Goal: Communication & Community: Answer question/provide support

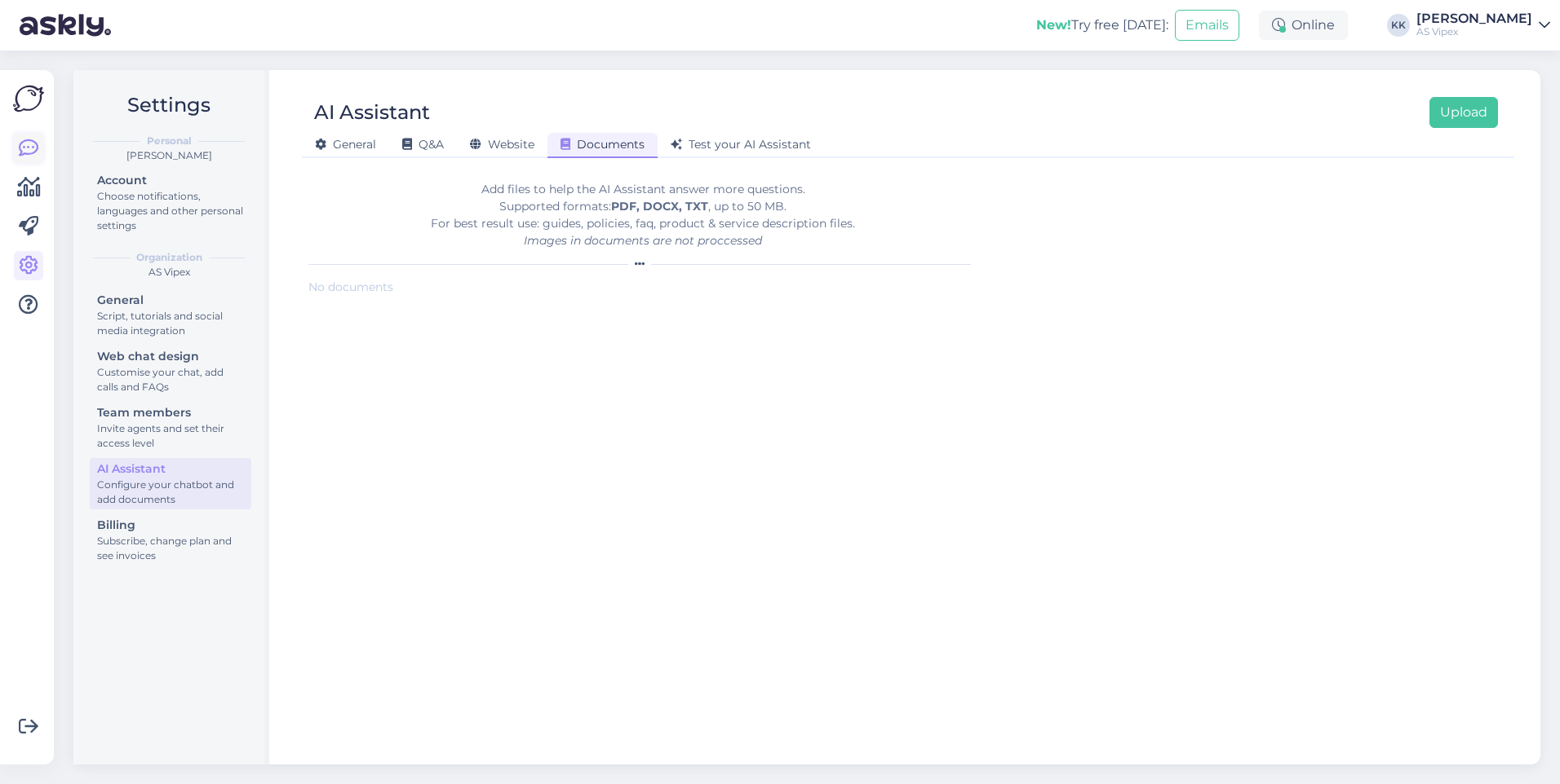
click at [31, 144] on icon at bounding box center [29, 149] width 20 height 20
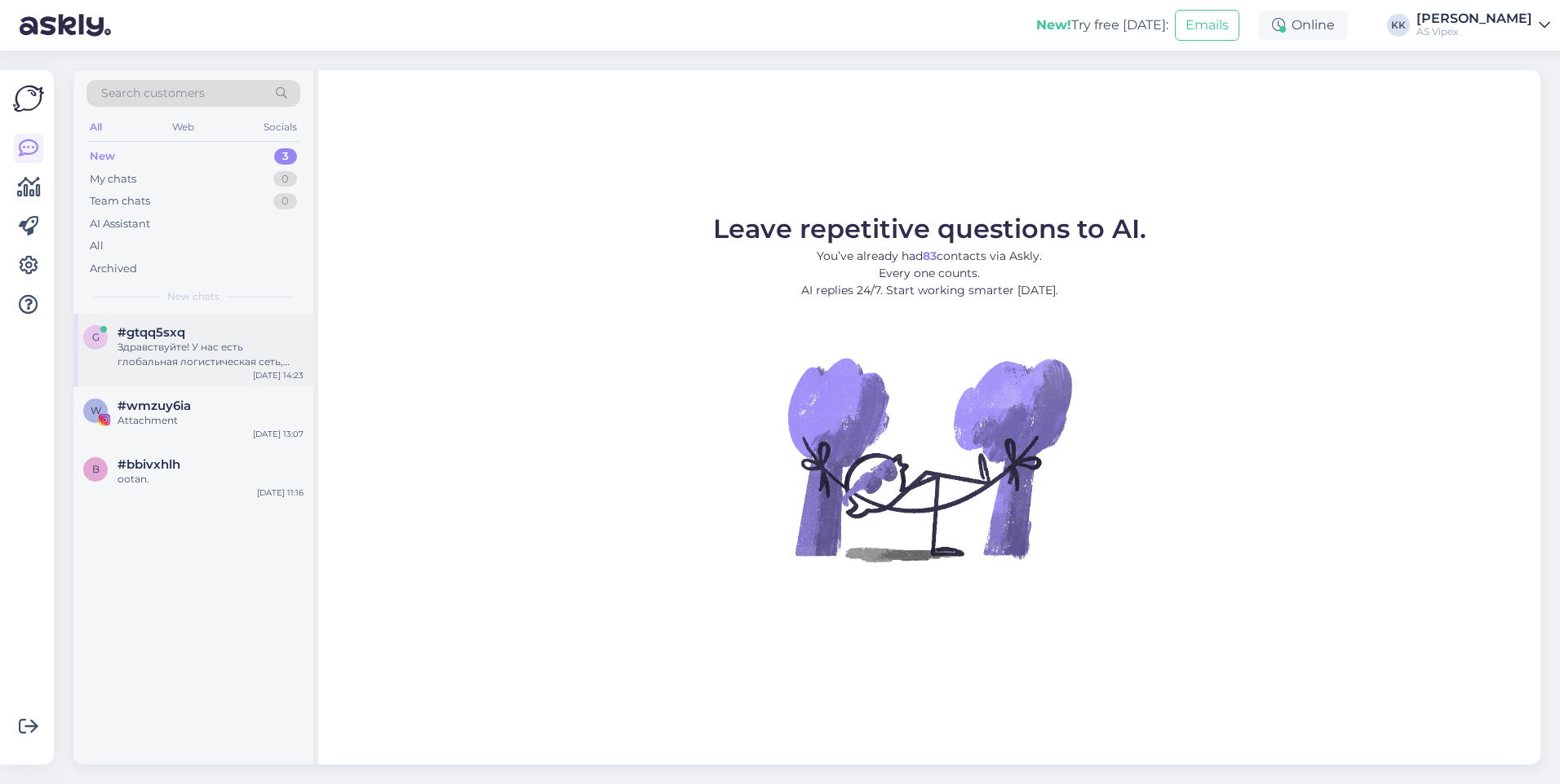
click at [242, 367] on div "Здравствуйте! У нас есть глобальная логистическая сеть, которая обеспечивает св…" at bounding box center [210, 355] width 186 height 30
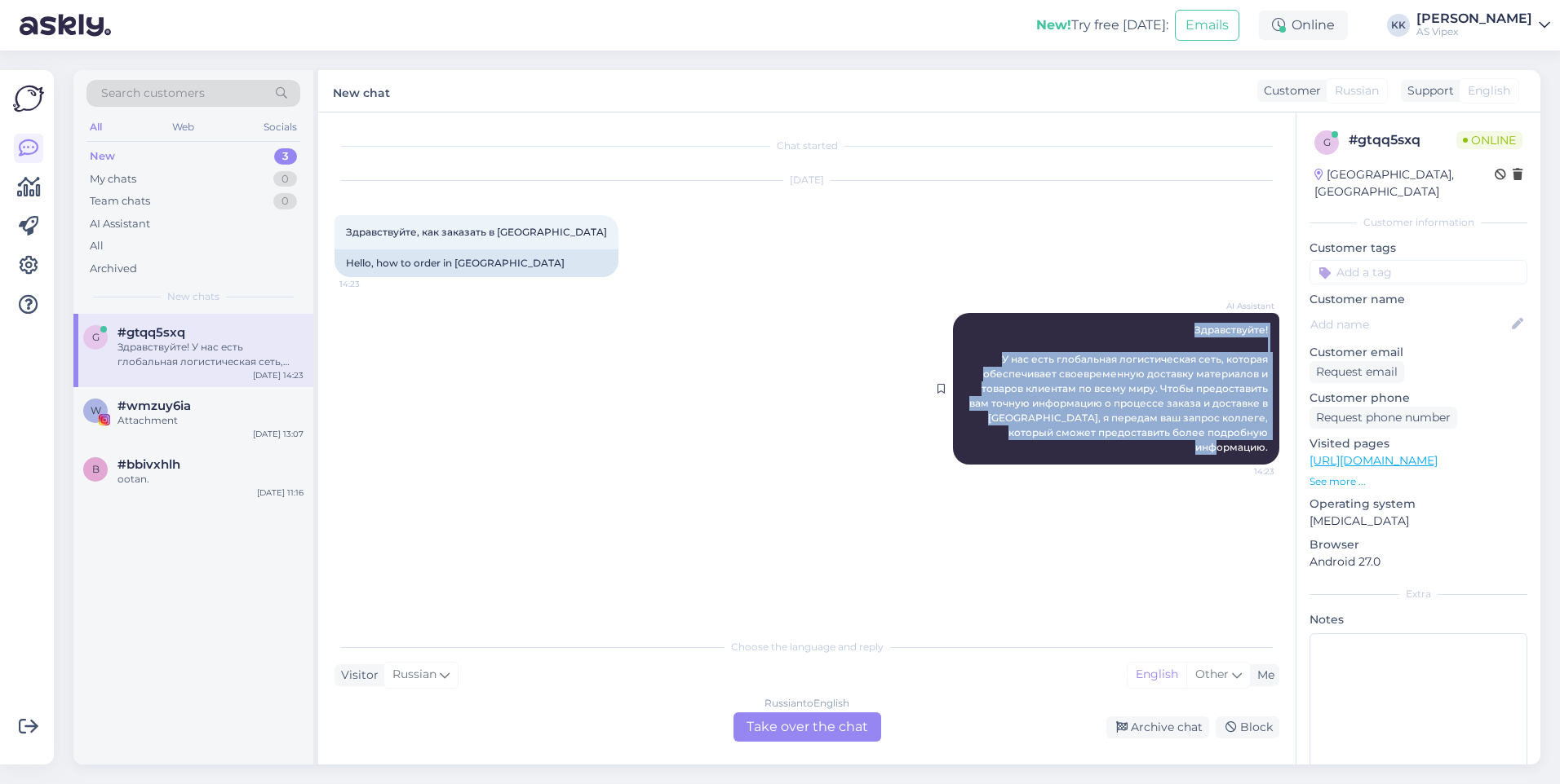
drag, startPoint x: 1195, startPoint y: 324, endPoint x: 1271, endPoint y: 437, distance: 136.2
click at [1271, 437] on div "AI Assistant Здравствуйте! У нас есть глобальная логистическая сеть, которая об…" at bounding box center [1116, 389] width 326 height 152
copy span "Здравствуйте! У нас есть глобальная логистическая сеть, которая обеспечивает св…"
click at [33, 272] on icon at bounding box center [29, 266] width 20 height 20
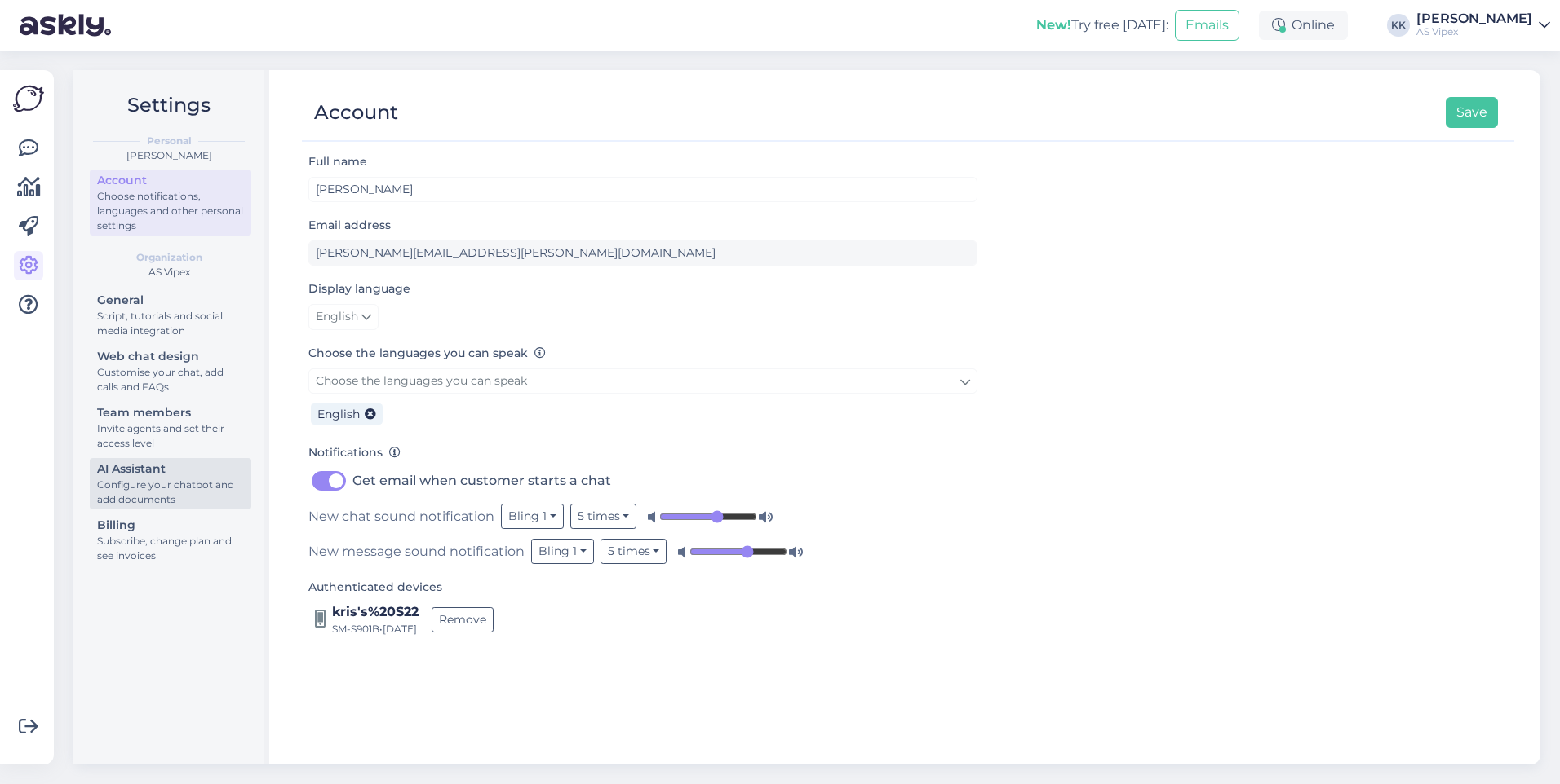
click at [196, 471] on div "AI Assistant" at bounding box center [170, 469] width 147 height 17
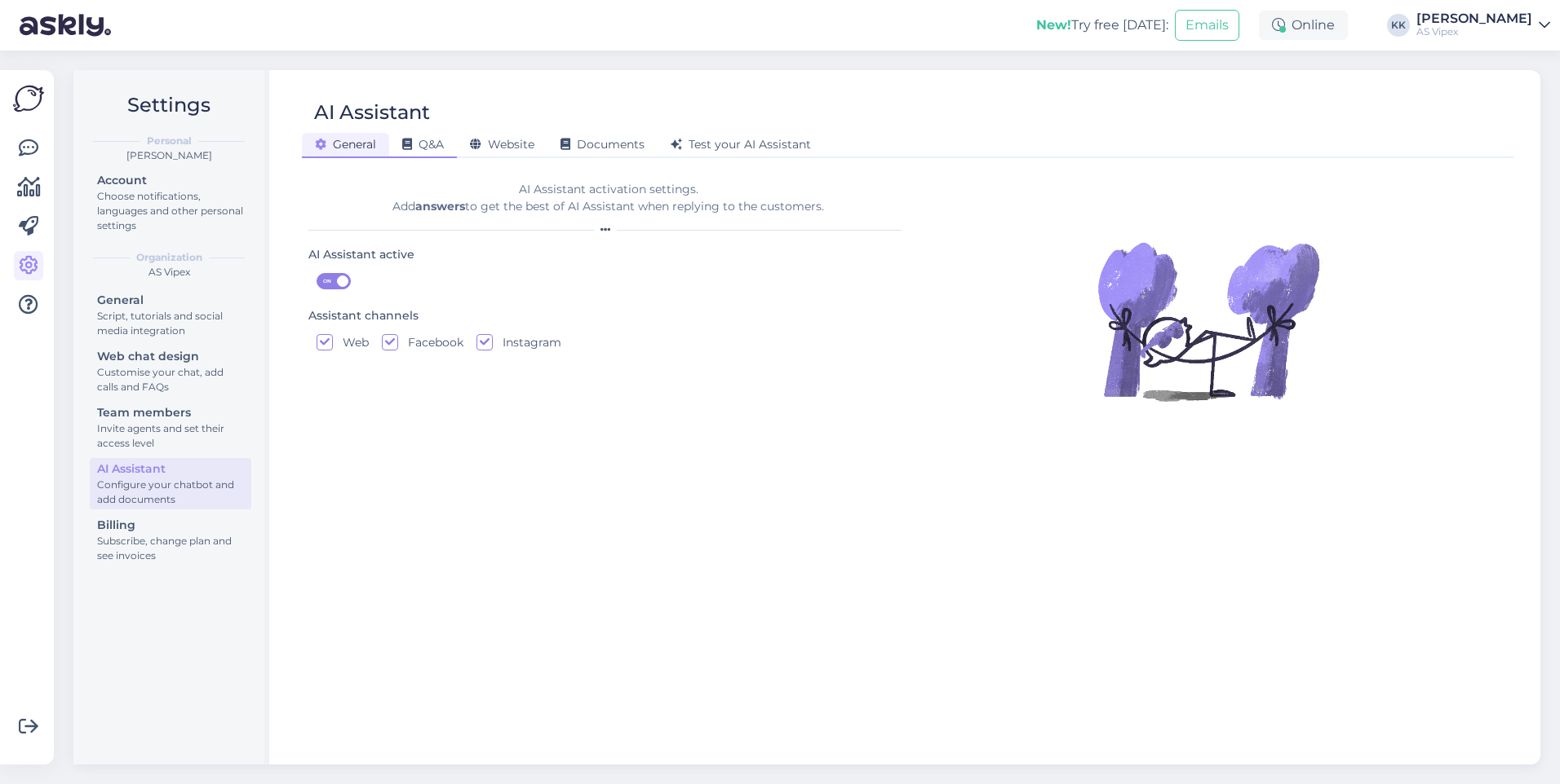
click at [422, 145] on span "Q&A" at bounding box center [423, 144] width 41 height 15
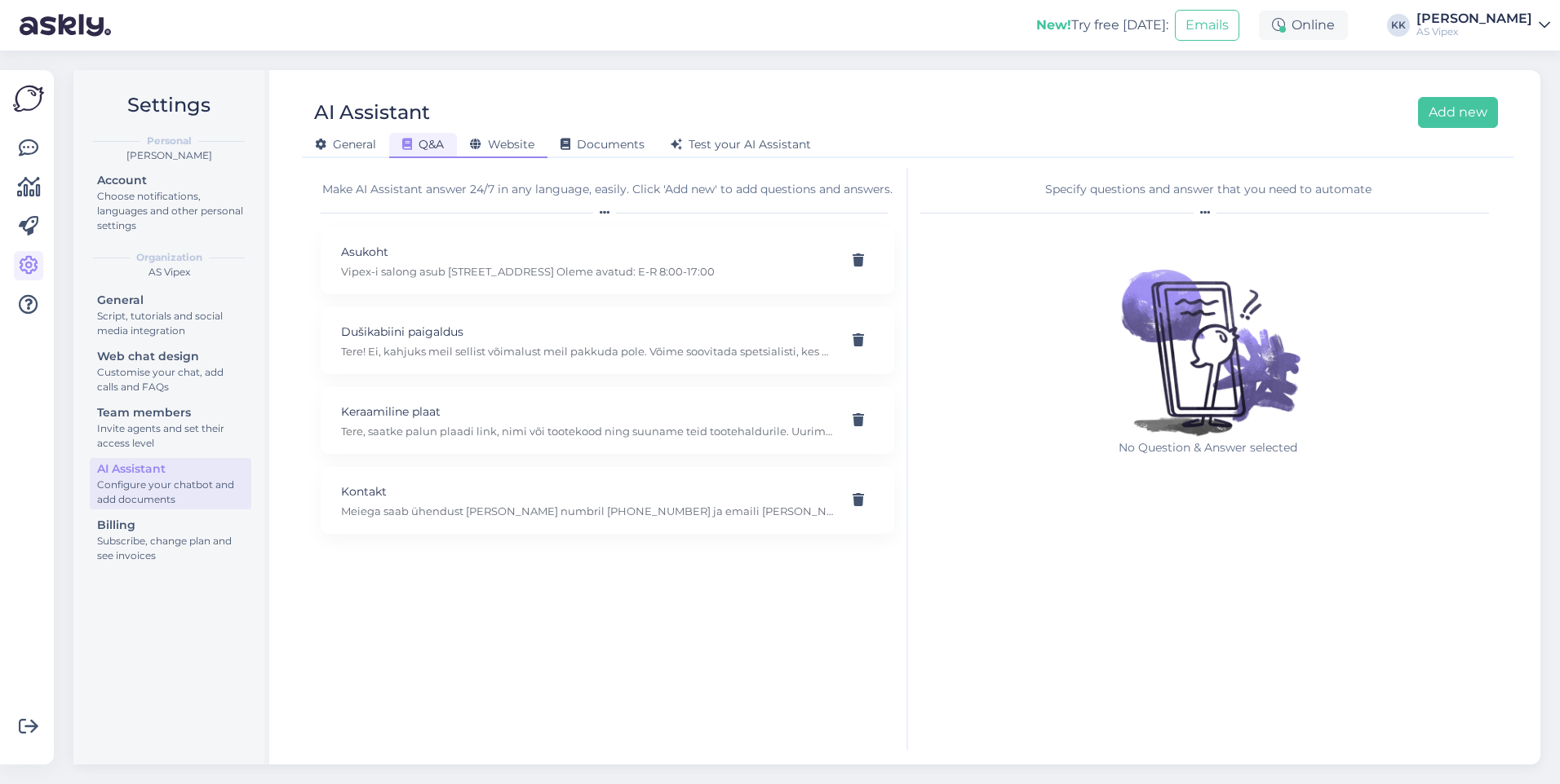
click at [475, 145] on icon at bounding box center [476, 146] width 12 height 12
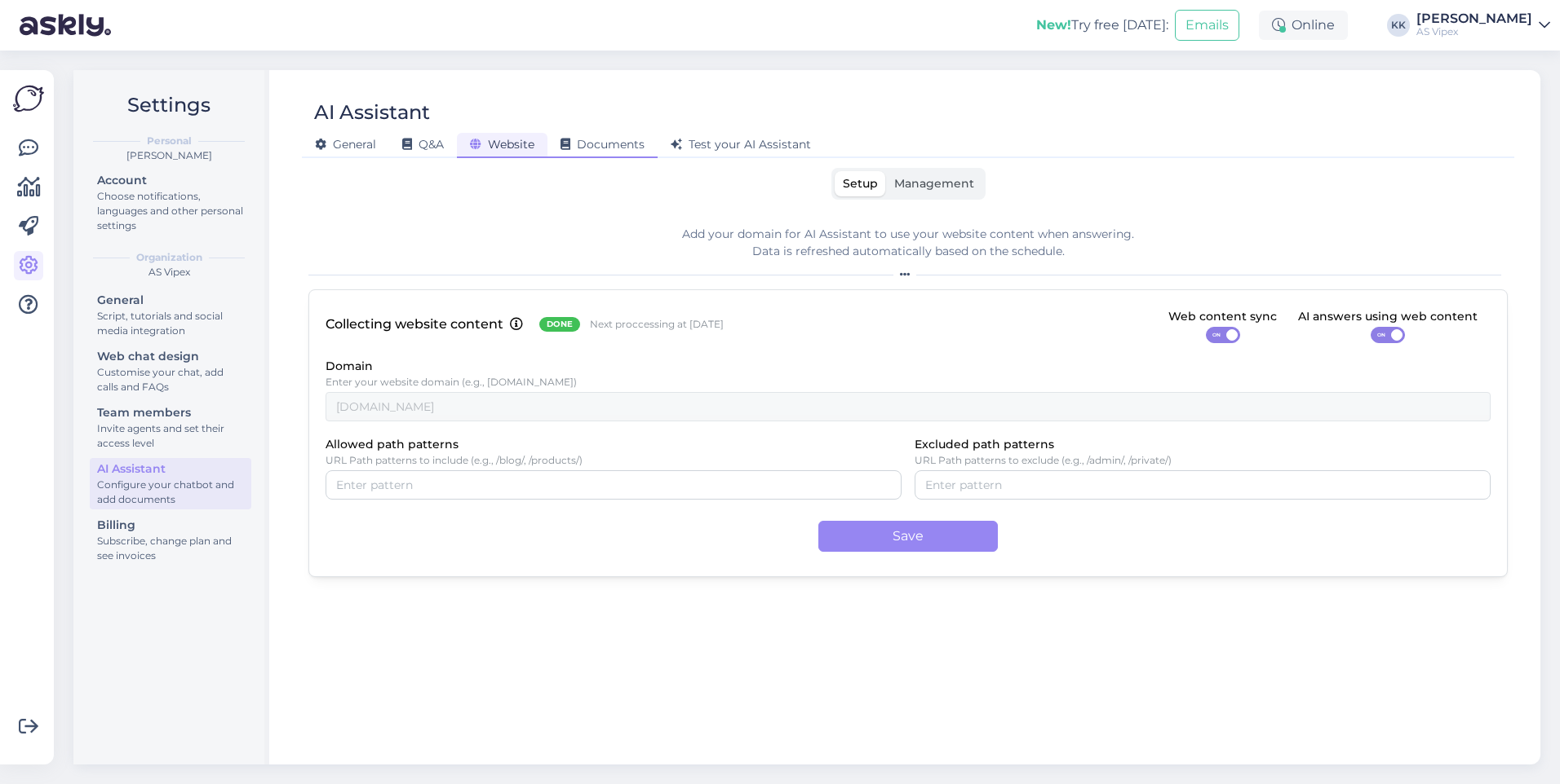
click at [591, 136] on div "Documents" at bounding box center [602, 146] width 110 height 26
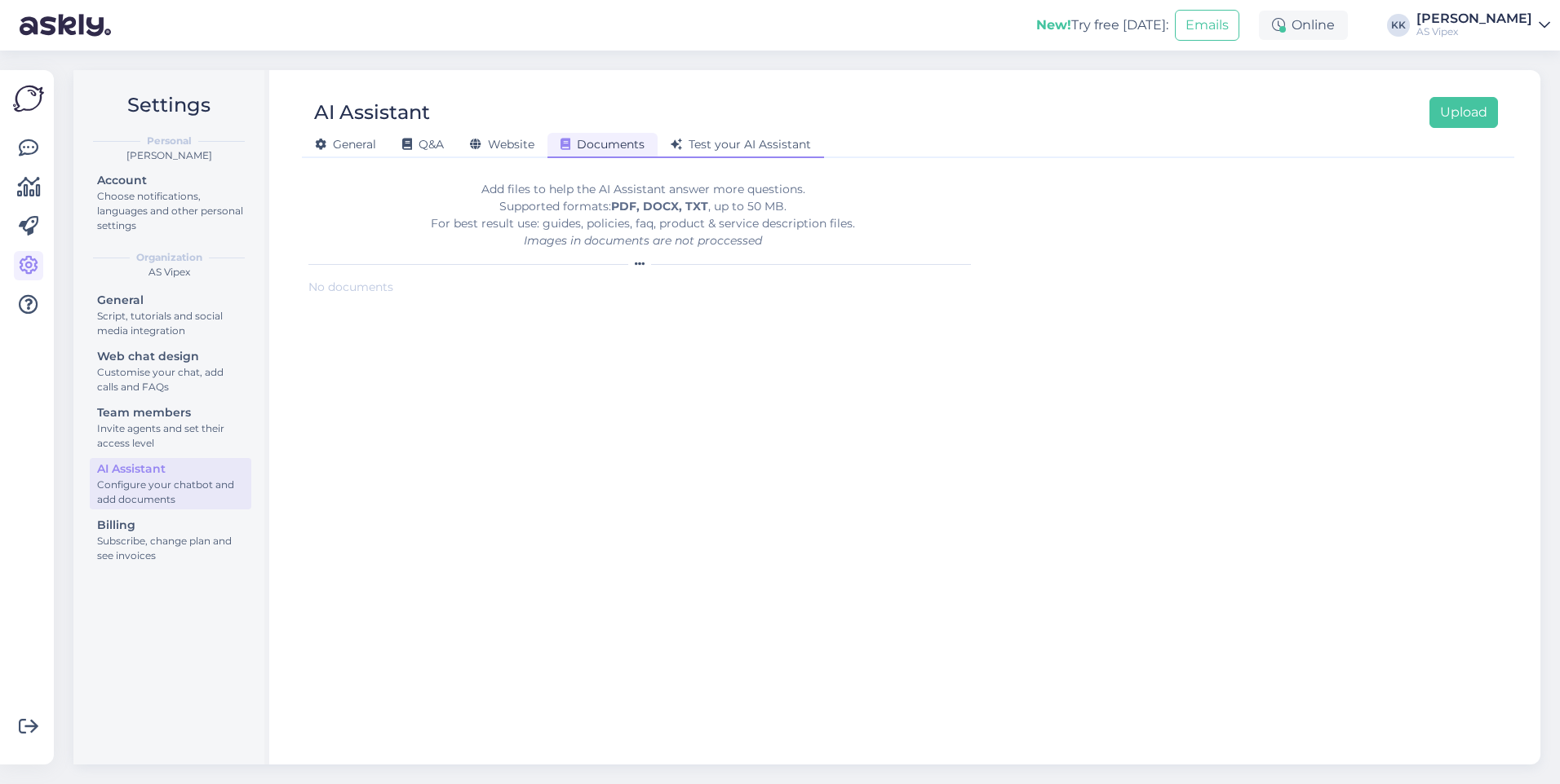
click at [738, 154] on div "Test your AI Assistant" at bounding box center [740, 146] width 167 height 26
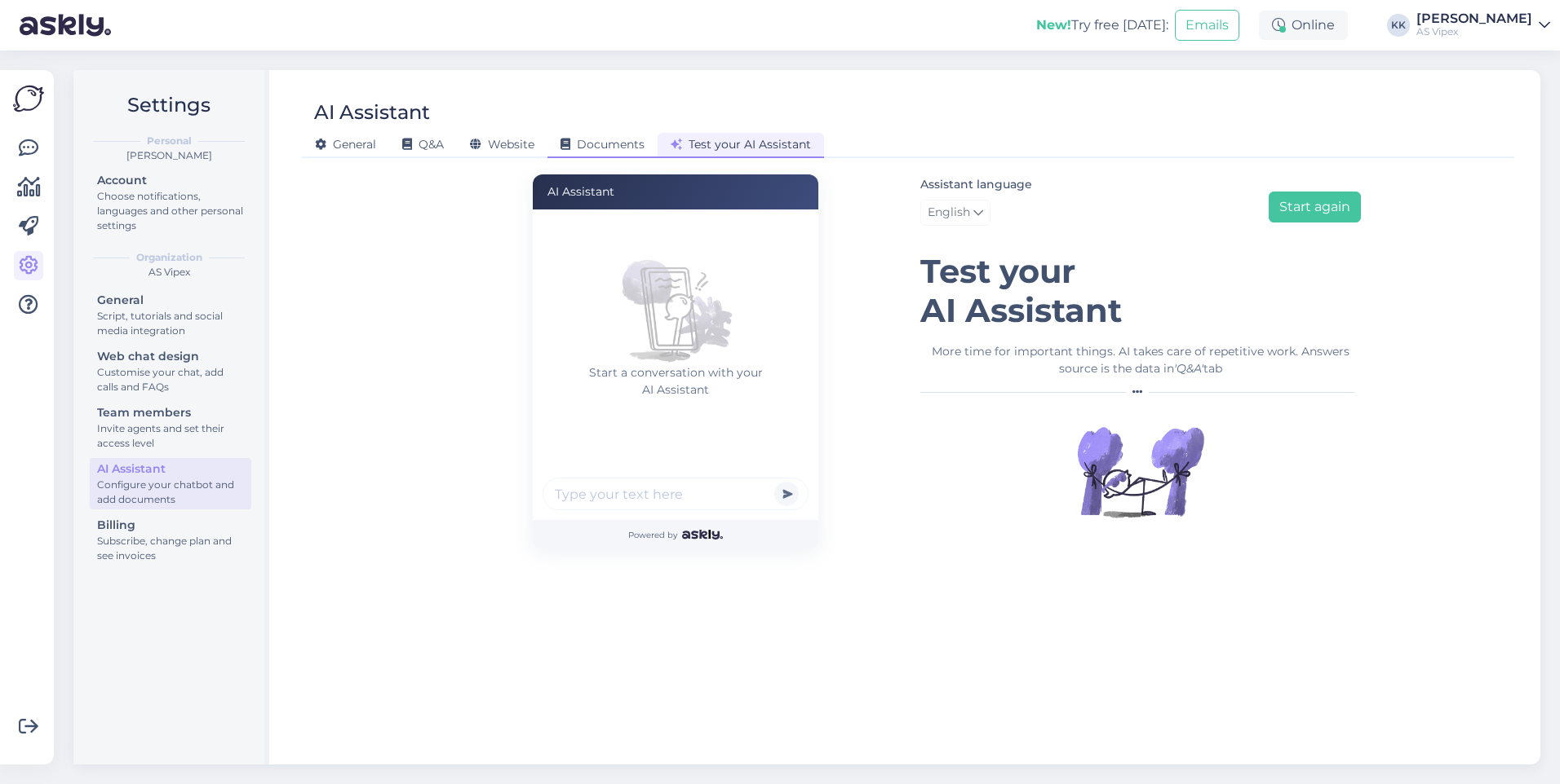
click at [610, 135] on div "Documents" at bounding box center [602, 146] width 110 height 26
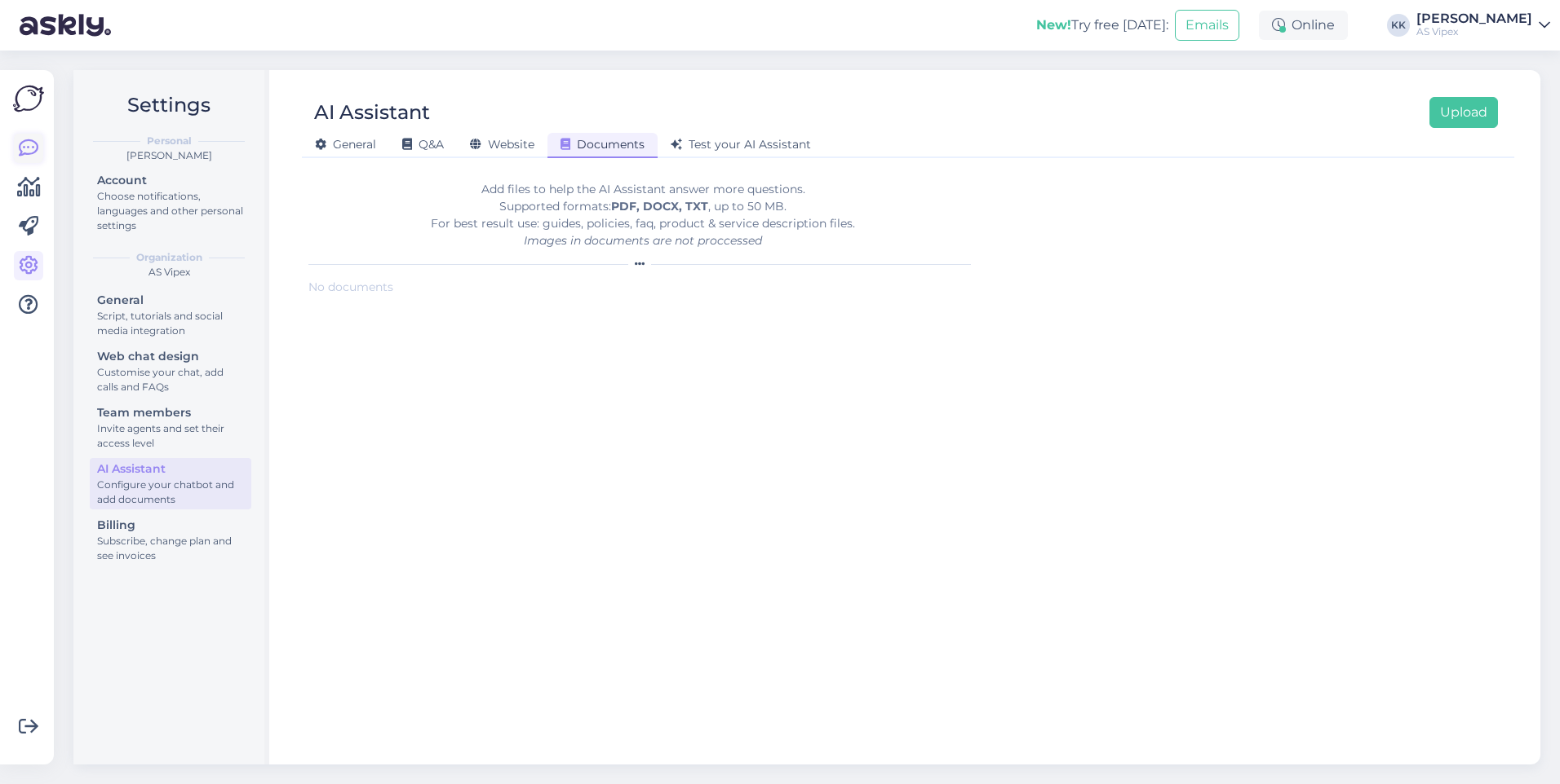
click at [31, 136] on link at bounding box center [29, 149] width 30 height 30
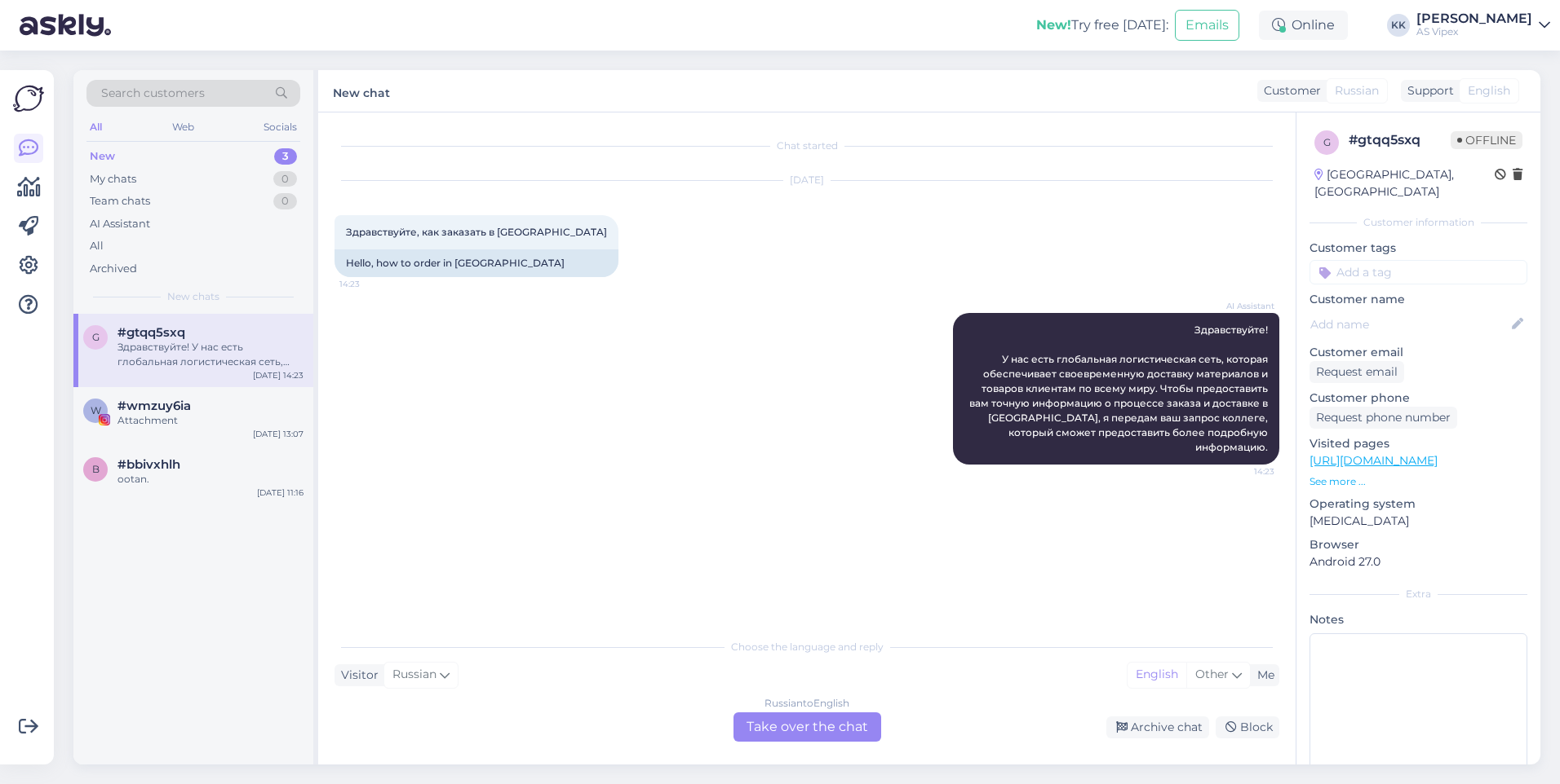
click at [855, 731] on div "Russian to English Take over the chat" at bounding box center [807, 727] width 148 height 30
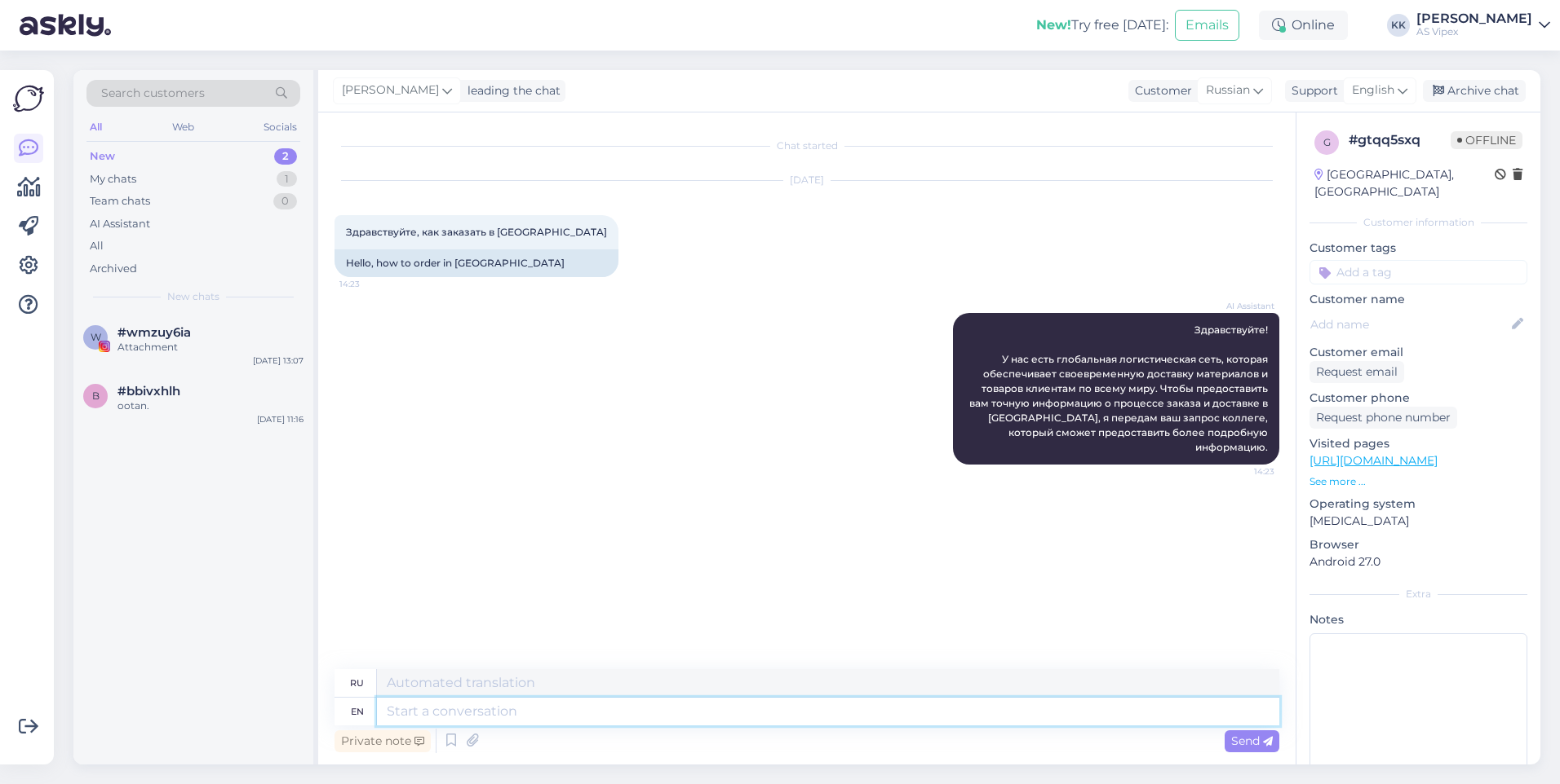
click at [728, 712] on textarea at bounding box center [827, 712] width 902 height 28
type textarea "Hello!"
type textarea "Привет!"
type textarea "Hello! Sadly w"
type textarea "Привет! К сожалению."
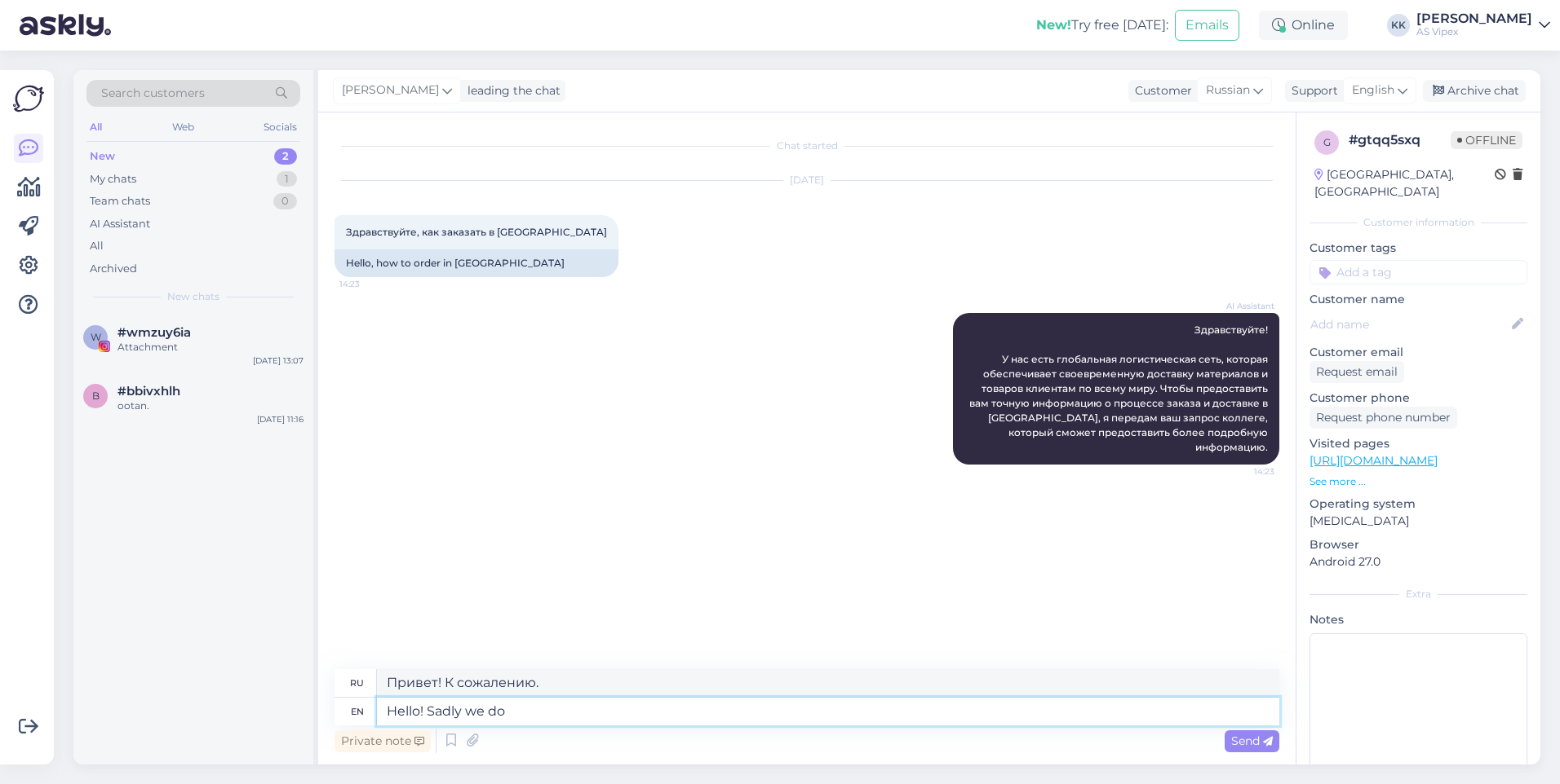
type textarea "Hello! Sadly we do"
type textarea "Здравствуйте! К сожалению, мы"
type textarea "Hello! Sadly we do no"
type textarea "Здравствуйте! К сожалению, да."
type textarea "Hello! Sadly we do not de"
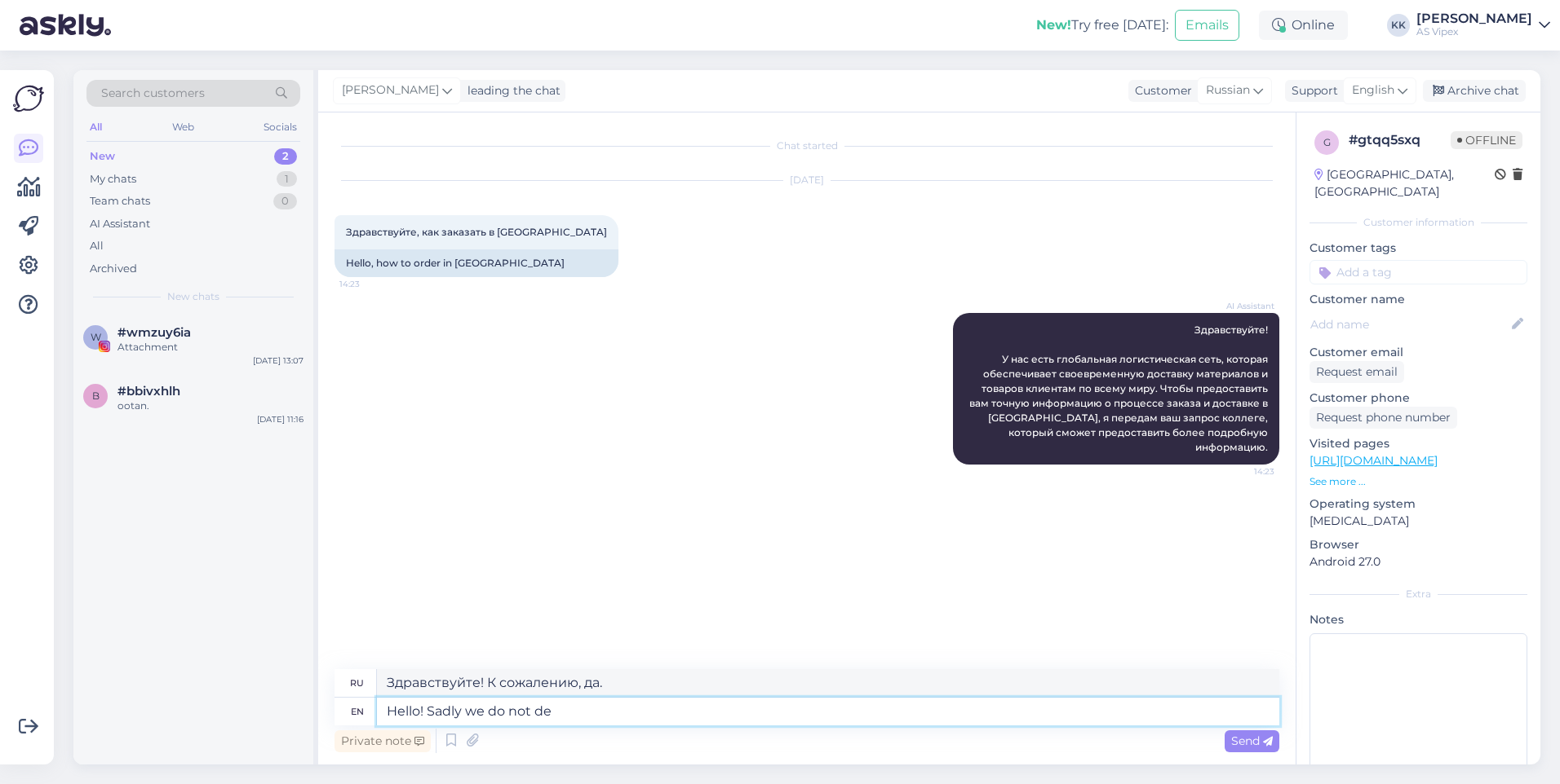
type textarea "Здравствуйте! К сожалению, у нас нет"
type textarea "Hello! Sadly we do not deliver to"
type textarea "Здравствуйте! К сожалению, мы не осуществляем доставку."
type textarea "Hello! Sadly we do not deliver to"
type textarea "Здравствуйте! К сожалению, мы не осуществляем доставку в"
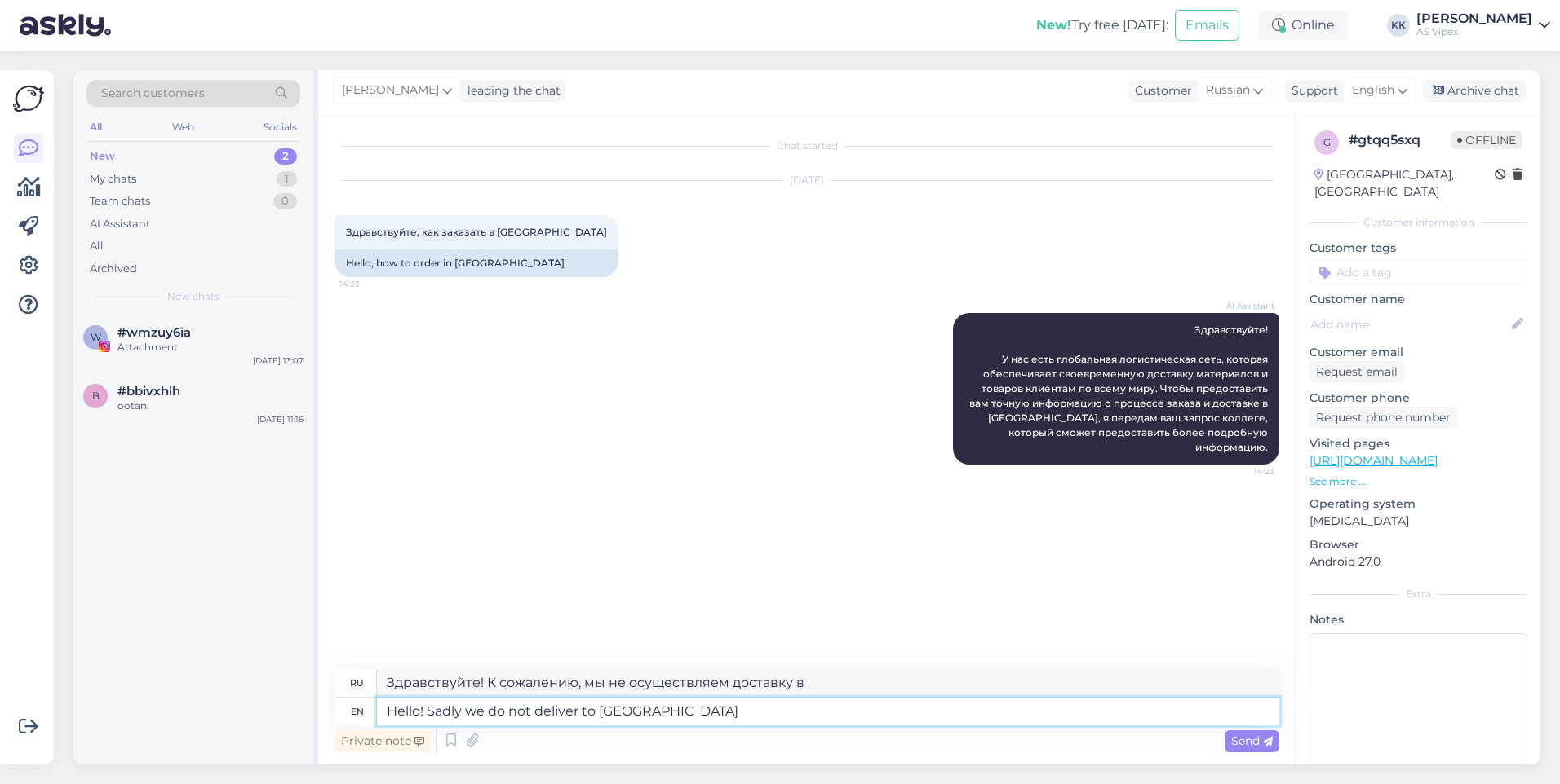
type textarea "Hello! Sadly we do not deliver to [GEOGRAPHIC_DATA]"
type textarea "Здравствуйте! К сожалению, мы не осуществляем доставку в [GEOGRAPHIC_DATA]."
type textarea "Hello! Sadly we do not deliver to [GEOGRAPHIC_DATA] because the"
type textarea "Здравствуйте! К сожалению, мы не осуществляем доставку в [GEOGRAPHIC_DATA], пот…"
type textarea "Hello! Sadly we do not deliver to [GEOGRAPHIC_DATA] because the co"
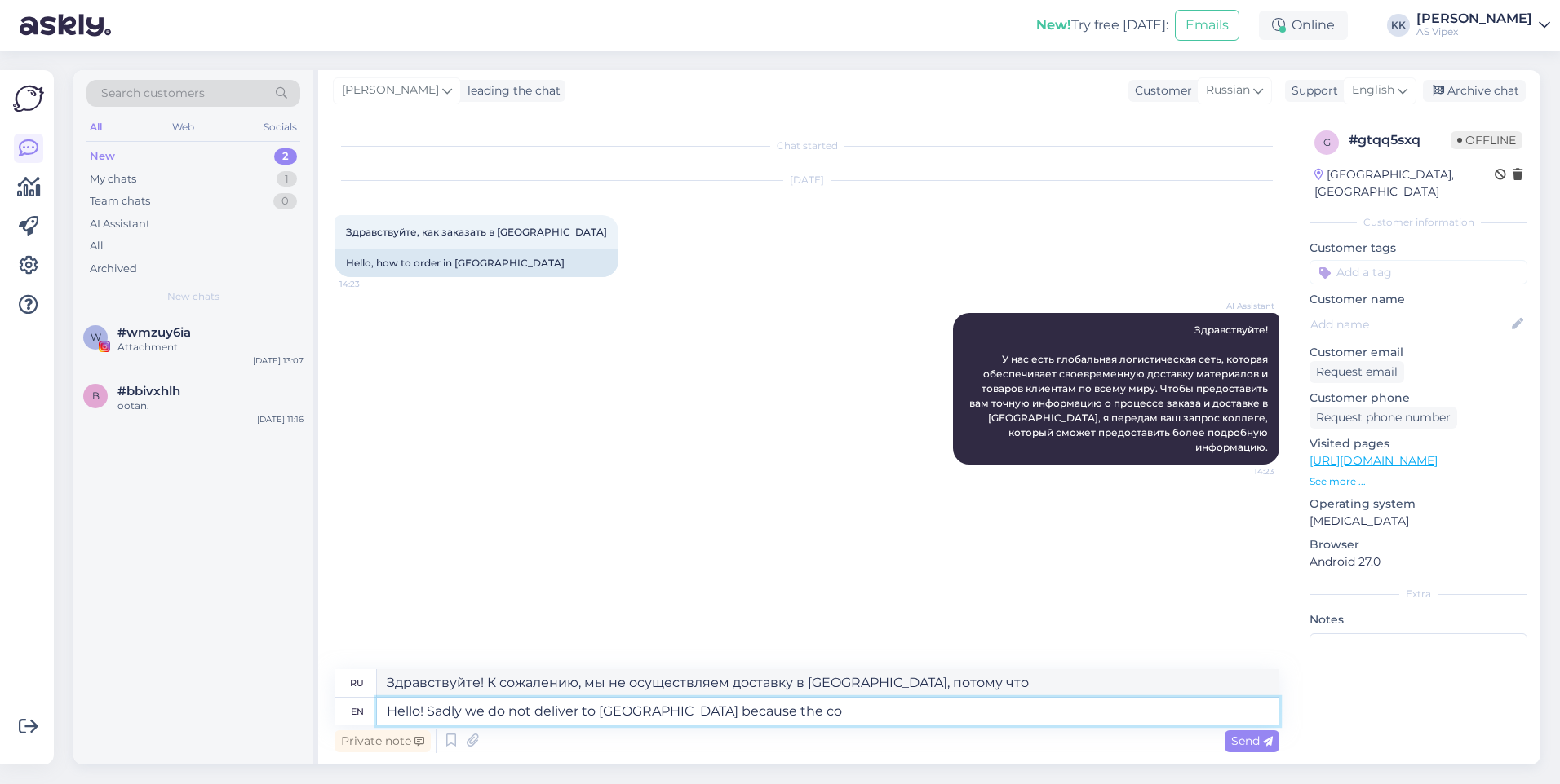
type textarea "Здравствуйте! К сожалению, мы не осуществляем доставку в [GEOGRAPHIC_DATA], так…"
type textarea "Hello! Sadly we do not deliver to [GEOGRAPHIC_DATA] because the cost of"
type textarea "Здравствуйте! К сожалению, мы не осуществляем доставку в [GEOGRAPHIC_DATA], так…"
type textarea "Hello! Sadly we do not deliver to [GEOGRAPHIC_DATA] because the cost of deliver…"
type textarea "Здравствуйте! К сожалению, мы не осуществляем доставку в [GEOGRAPHIC_DATA], так…"
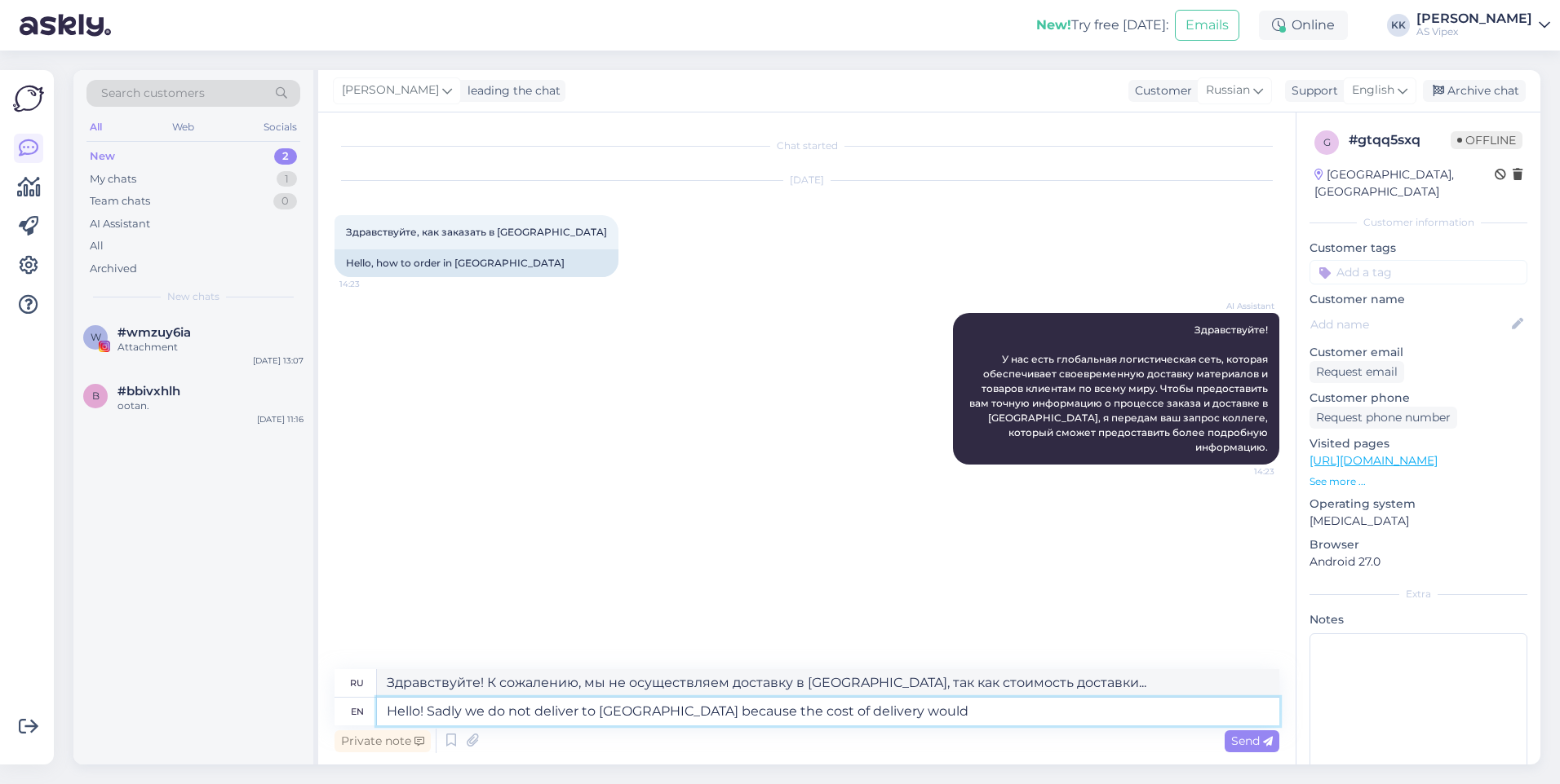
type textarea "Hello! Sadly we do not deliver to [GEOGRAPHIC_DATA] because the cost of deliver…"
type textarea "Здравствуйте! К сожалению, мы не осуществляем доставку в [GEOGRAPHIC_DATA], так…"
type textarea "Hello! Sadly we do not deliver to [GEOGRAPHIC_DATA] because the cost of"
type textarea "Здравствуйте! К сожалению, мы не осуществляем доставку в [GEOGRAPHIC_DATA], так…"
type textarea "Hello! Sadly we do not deliver to [GEOGRAPHIC_DATA] because the"
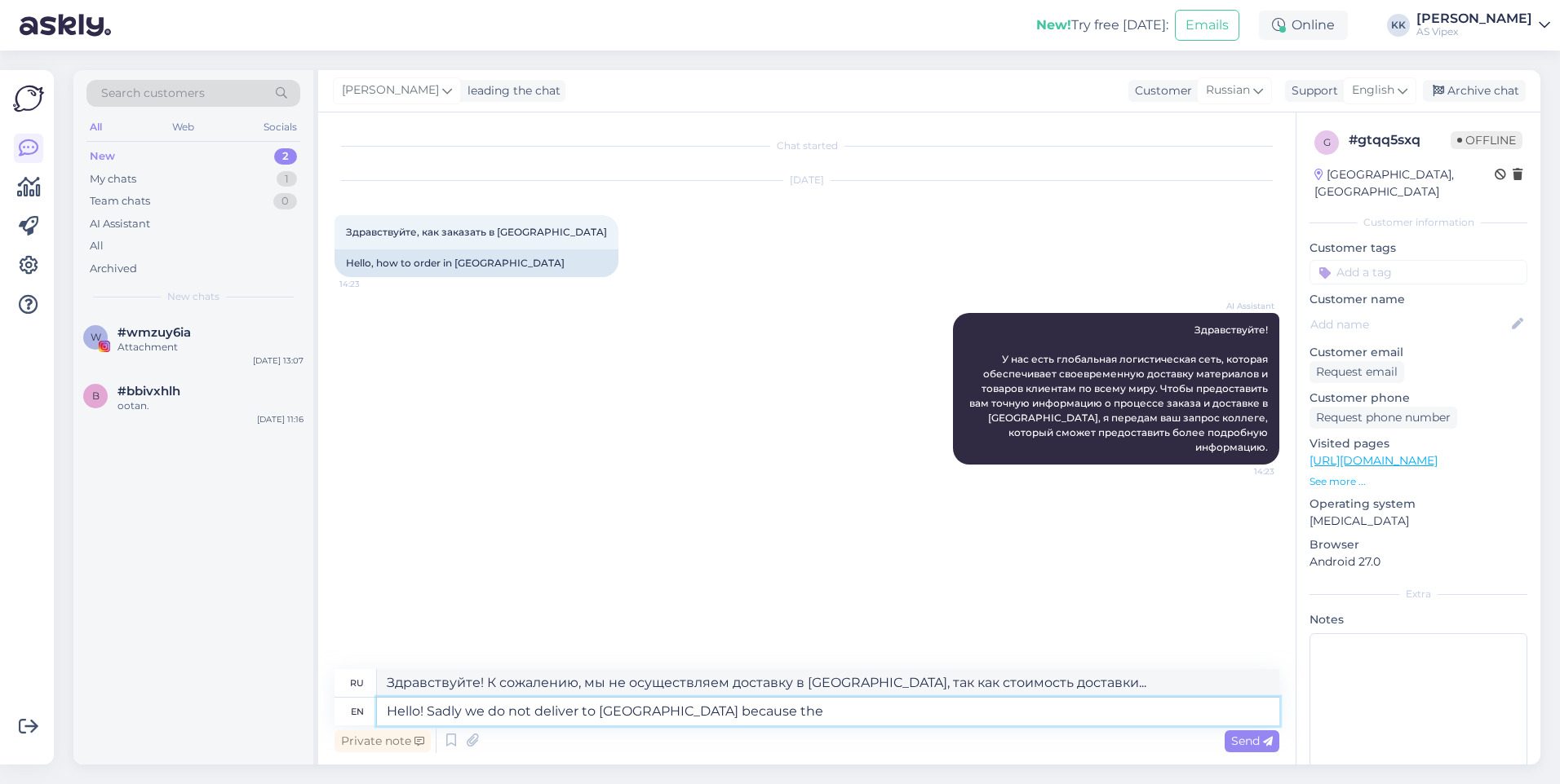
type textarea "Здравствуйте! К сожалению, мы не осуществляем доставку в [GEOGRAPHIC_DATA] из-з…"
type textarea "Hello! Sadly we do not deliver to [GEOGRAPHIC_DATA] because th"
type textarea "Здравствуйте! К сожалению, мы не осуществляем доставку в [GEOGRAPHIC_DATA], так…"
type textarea "Hello! Sadly we do not deliver to [GEOGRAPHIC_DATA] because"
type textarea "Здравствуйте! К сожалению, мы не осуществляем доставку в [GEOGRAPHIC_DATA], так…"
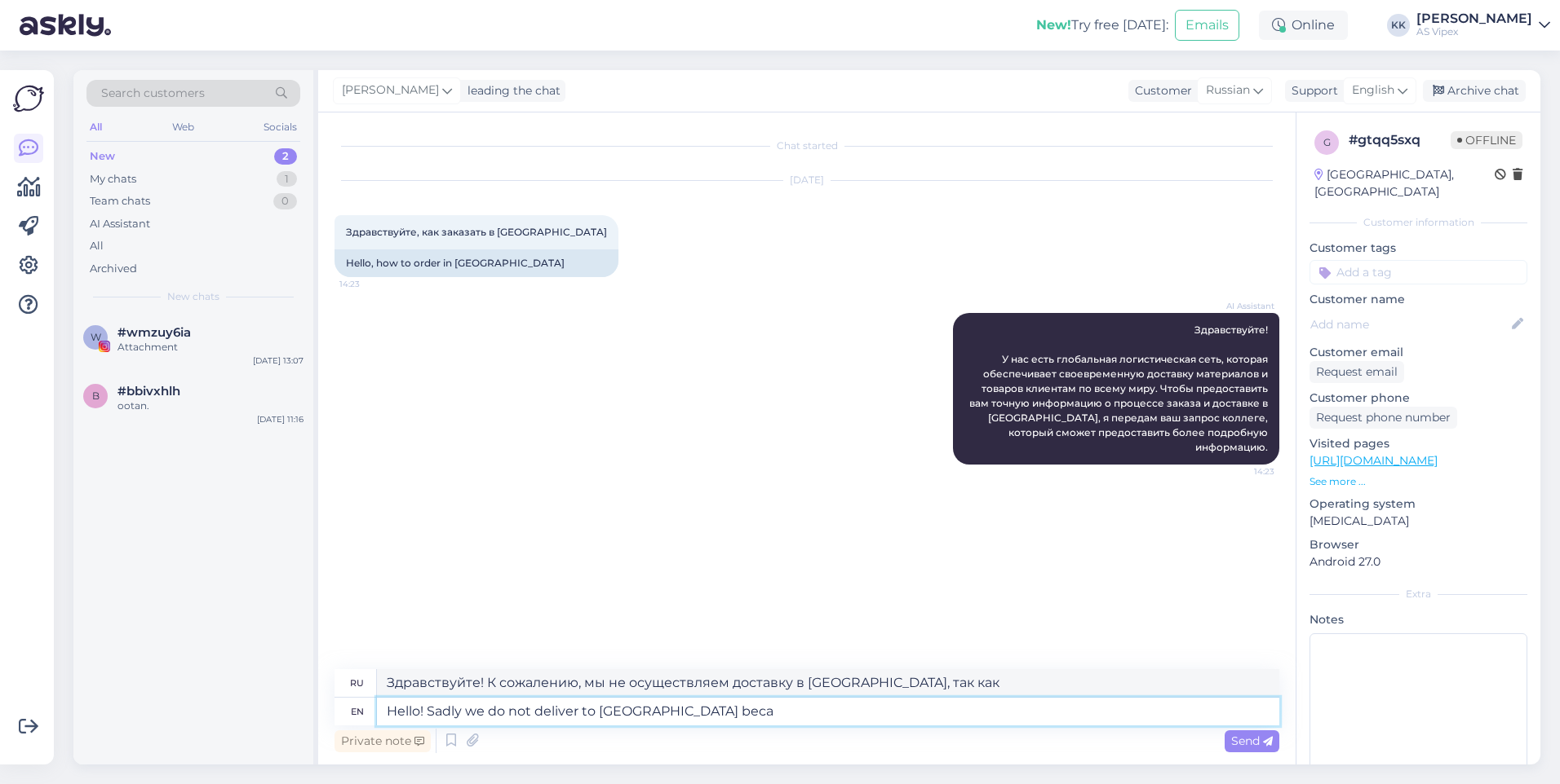
type textarea "Hello! Sadly we do not deliver to [GEOGRAPHIC_DATA] bec"
type textarea "Здравствуйте! К сожалению, мы не осуществляем доставку в [GEOGRAPHIC_DATA], пот…"
type textarea "Hello! Sadly we do not deliver t"
type textarea "Здравствуйте! К сожалению, мы не осуществляем доставку в [GEOGRAPHIC_DATA]."
type textarea "Hello! Sadly we do not deli"
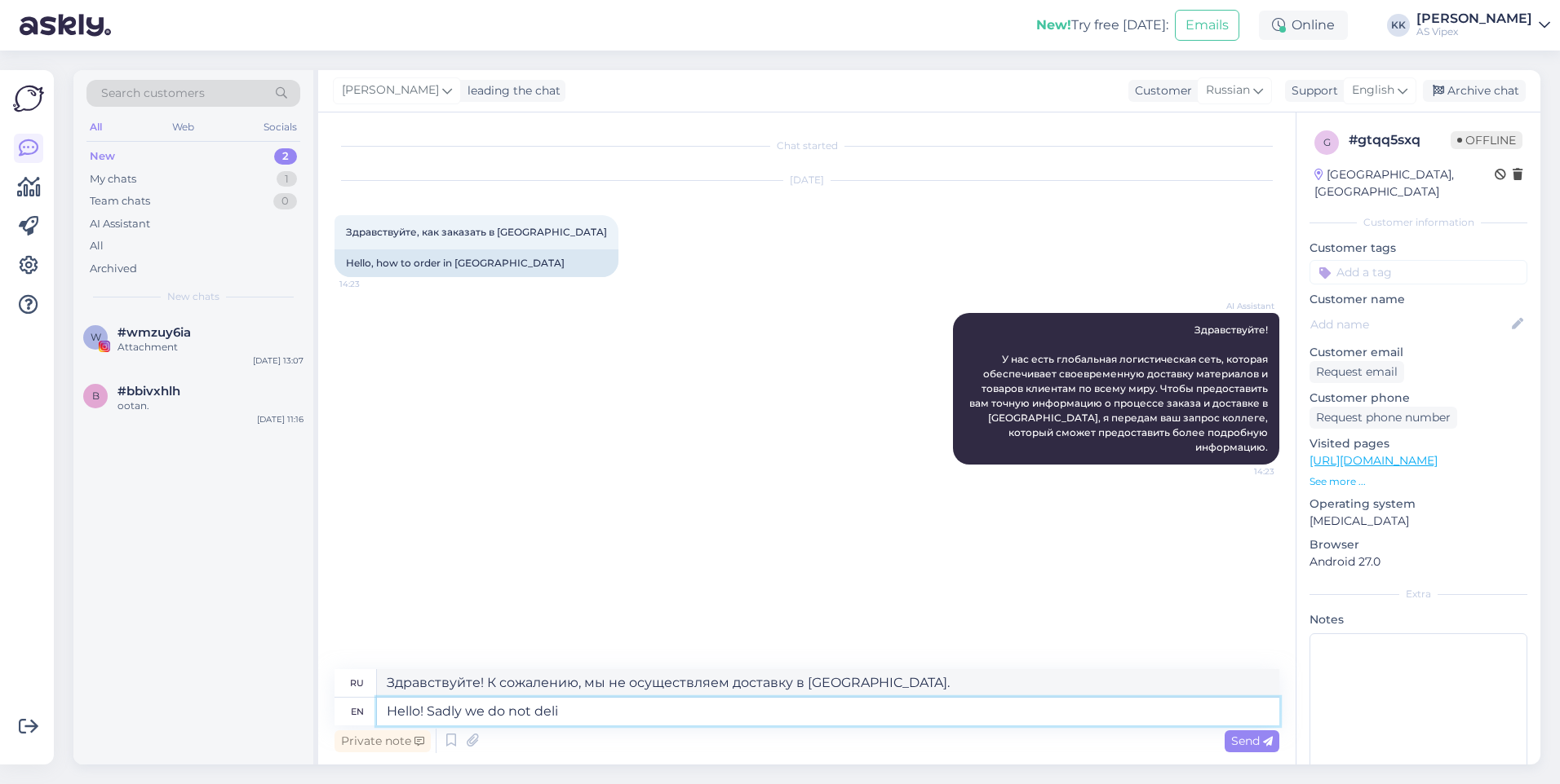
type textarea "Здравствуйте! К сожалению, мы не осуществляем доставку в"
type textarea "Hello! Sadly we do not"
type textarea "Здравствуйте! К сожалению, мы не осуществляем доставку."
type textarea "Hello! Sadly w"
type textarea "Здравствуйте! К сожалению, у нас нет"
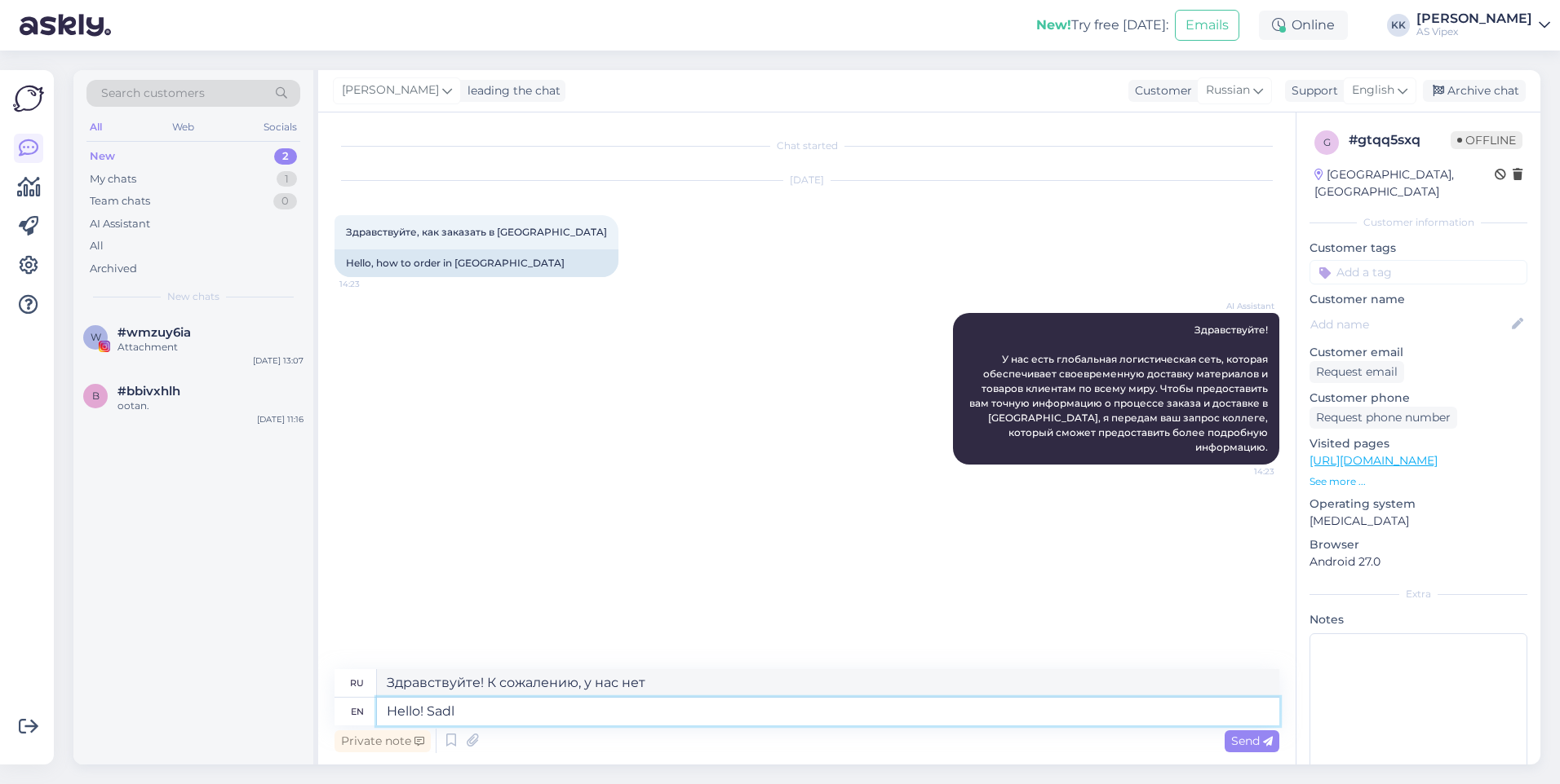
type textarea "Hello! Sad"
type textarea "Здравствуйте! К сожалению, да."
type textarea "Hello!"
type textarea "Привет!"
type textarea "Hello! It d"
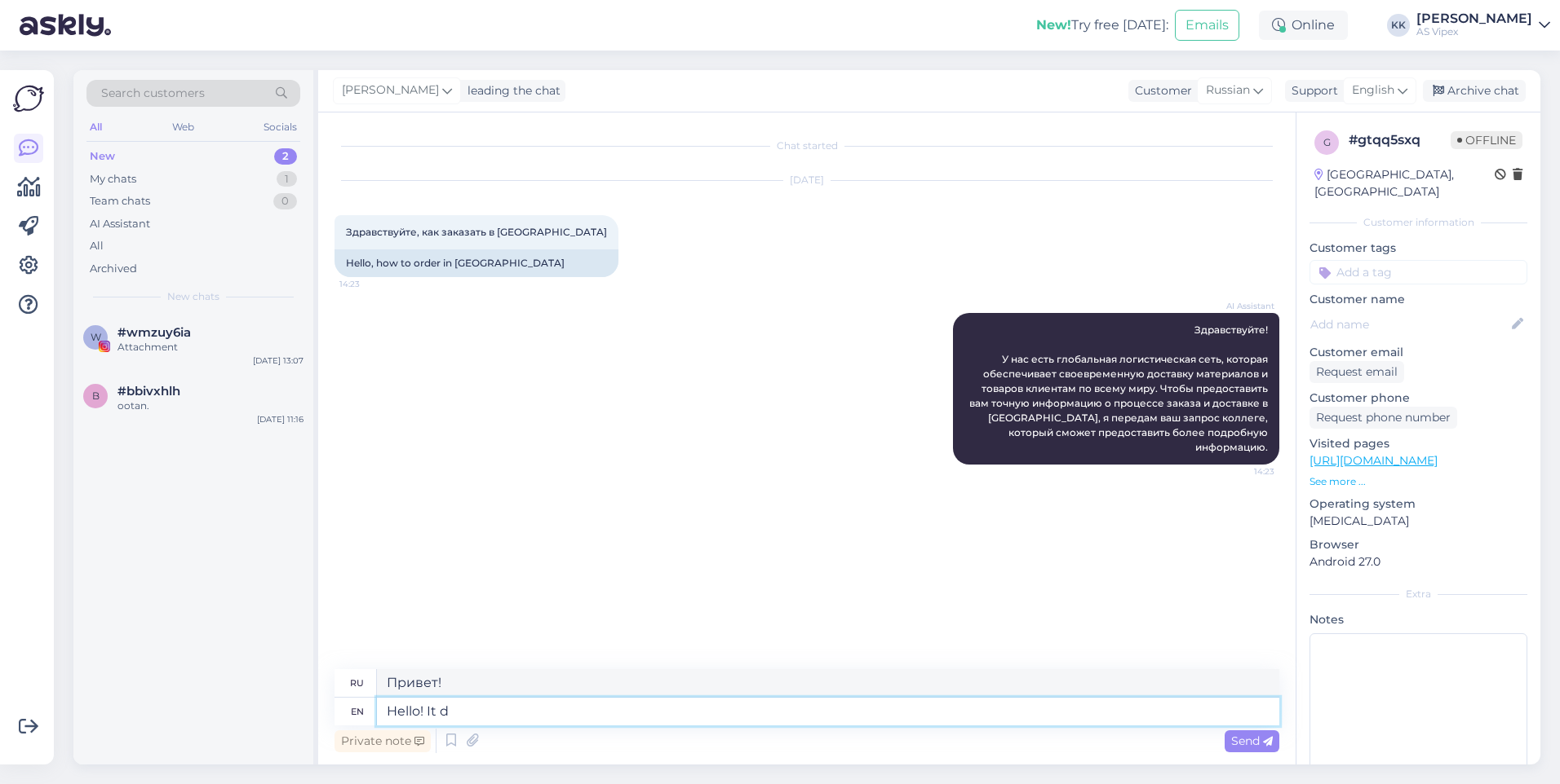
type textarea "Привет! Это"
type textarea "Hello! It depends on"
type textarea "Привет! Это зависит от"
type textarea "Hello! It depends on the amount"
type textarea "Здравствуйте! Зависит от суммы."
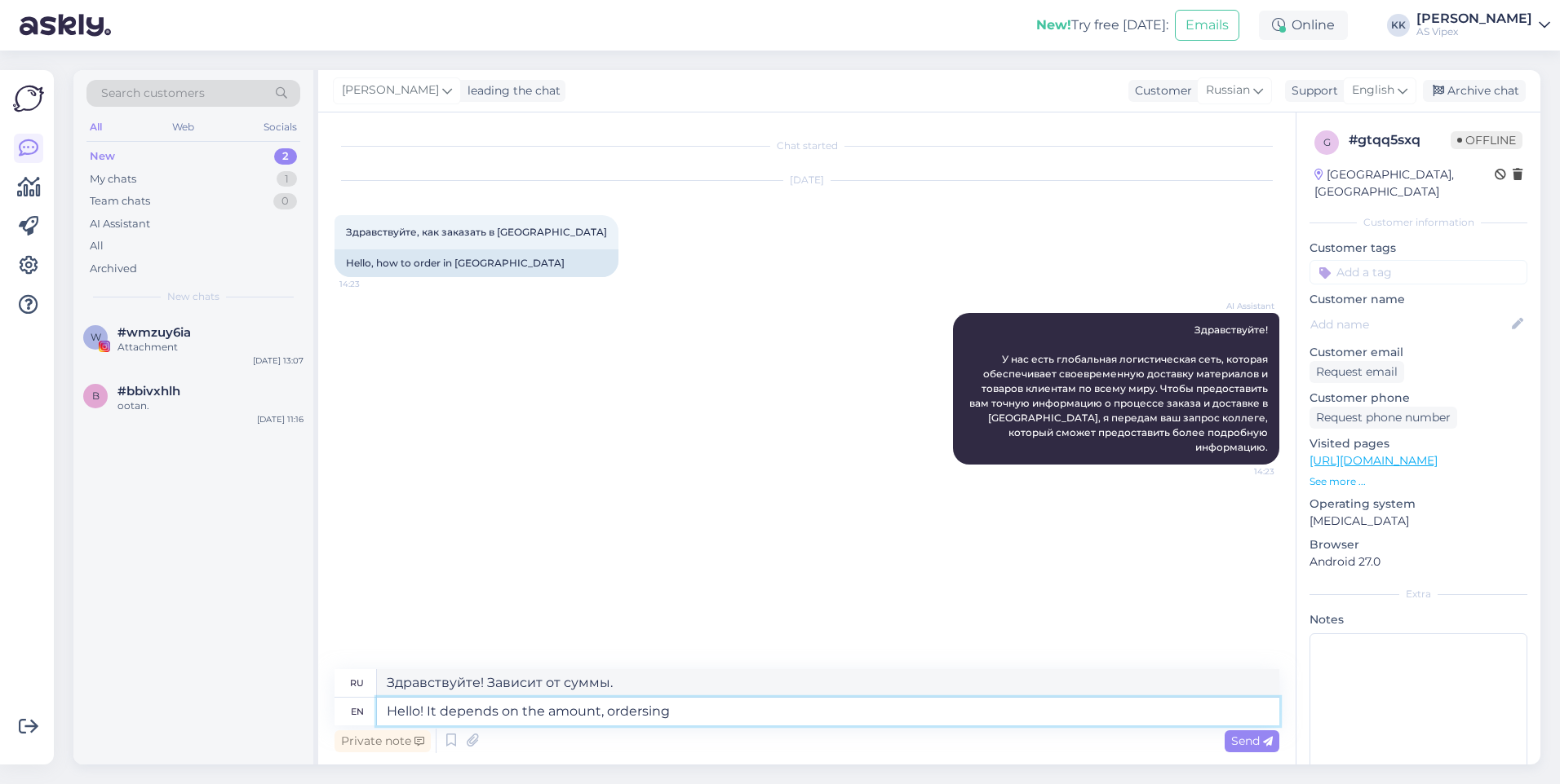
type textarea "Hello! It depends on the amount, ordersing s"
type textarea "Здравствуйте! Зависит от суммы заказа."
type textarea "Hello! It depends on the amount, ordering small am"
type textarea "Здравствуйте! Зависит от количества, заказывайте небольшие партии."
type textarea "Hello! It depends on the amount, ordering small amounts to"
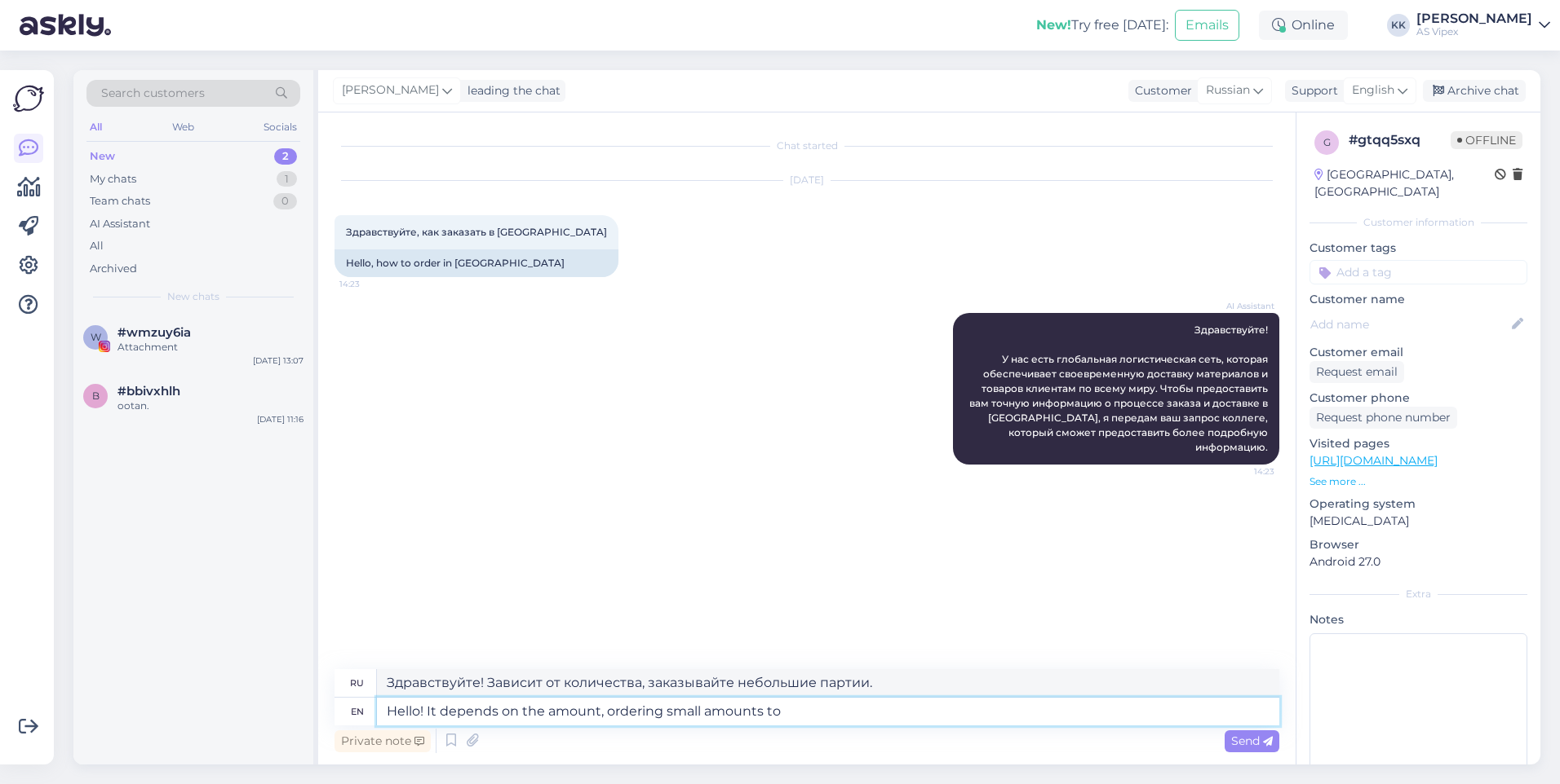
type textarea "Здравствуйте! Зависит от количества, заказываем небольшие партии."
type textarea "Hello! It depends on the amount, ordering small amounts to a"
type textarea "Здравствуйте! Зависит от количества, заказывайте небольшие партии."
type textarea "Hello! It depends on the amount, ordering small amounts to a l"
type textarea "Здравствуйте! Зависит от суммы. Заказывайте небольшие партии."
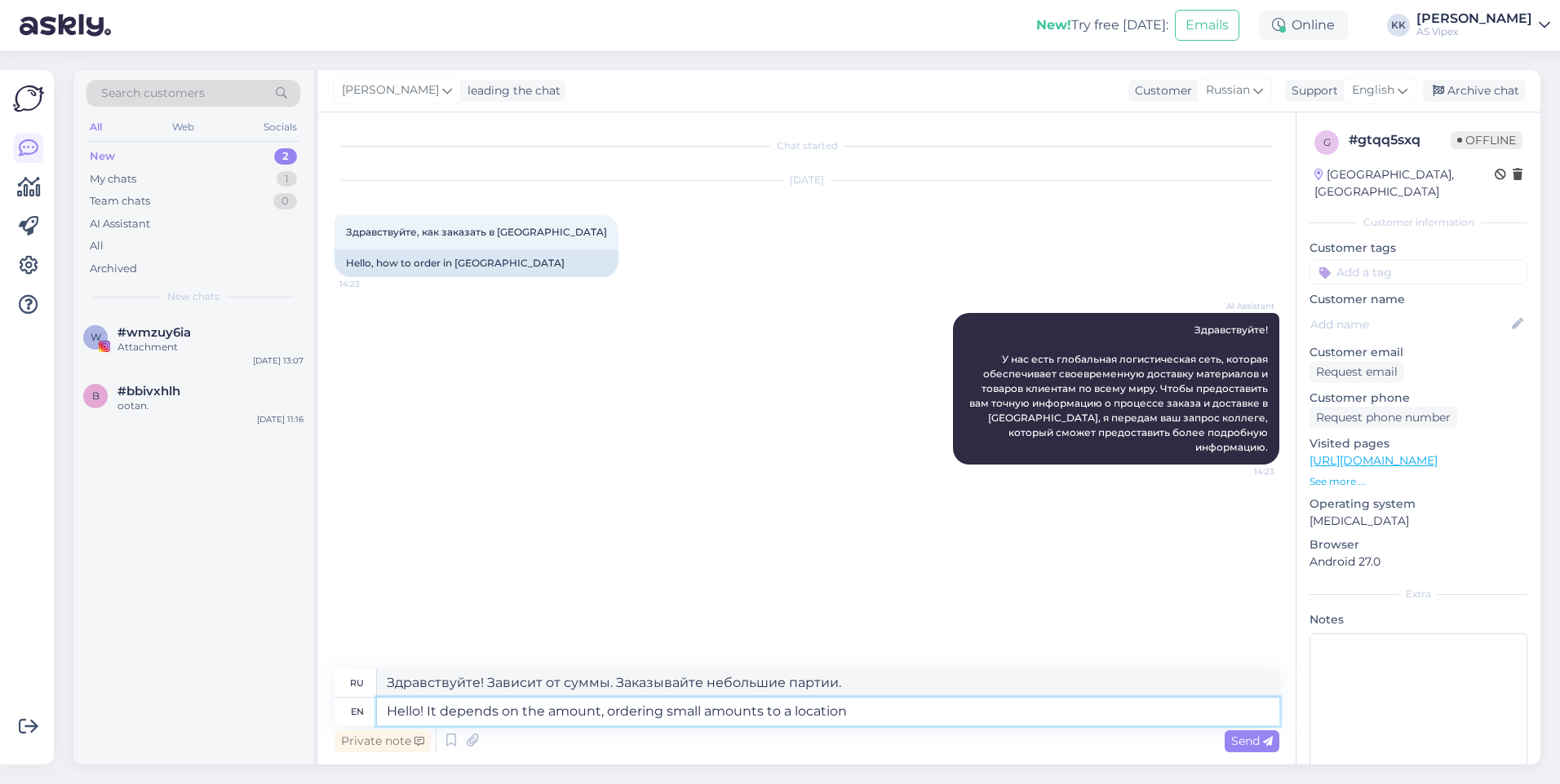
type textarea "Hello! It depends on the amount, ordering small amounts to a location t"
type textarea "Здравствуйте! Зависит от суммы. Заказываю небольшие партии на дом."
type textarea "Hello! It depends on the amount, ordering small amounts to a location that fa"
type textarea "Здравствуйте! Зависит от суммы. Заказываю небольшие партии в определённое место."
type textarea "Hello! It depends on the amount, ordering small amounts to a location that far …"
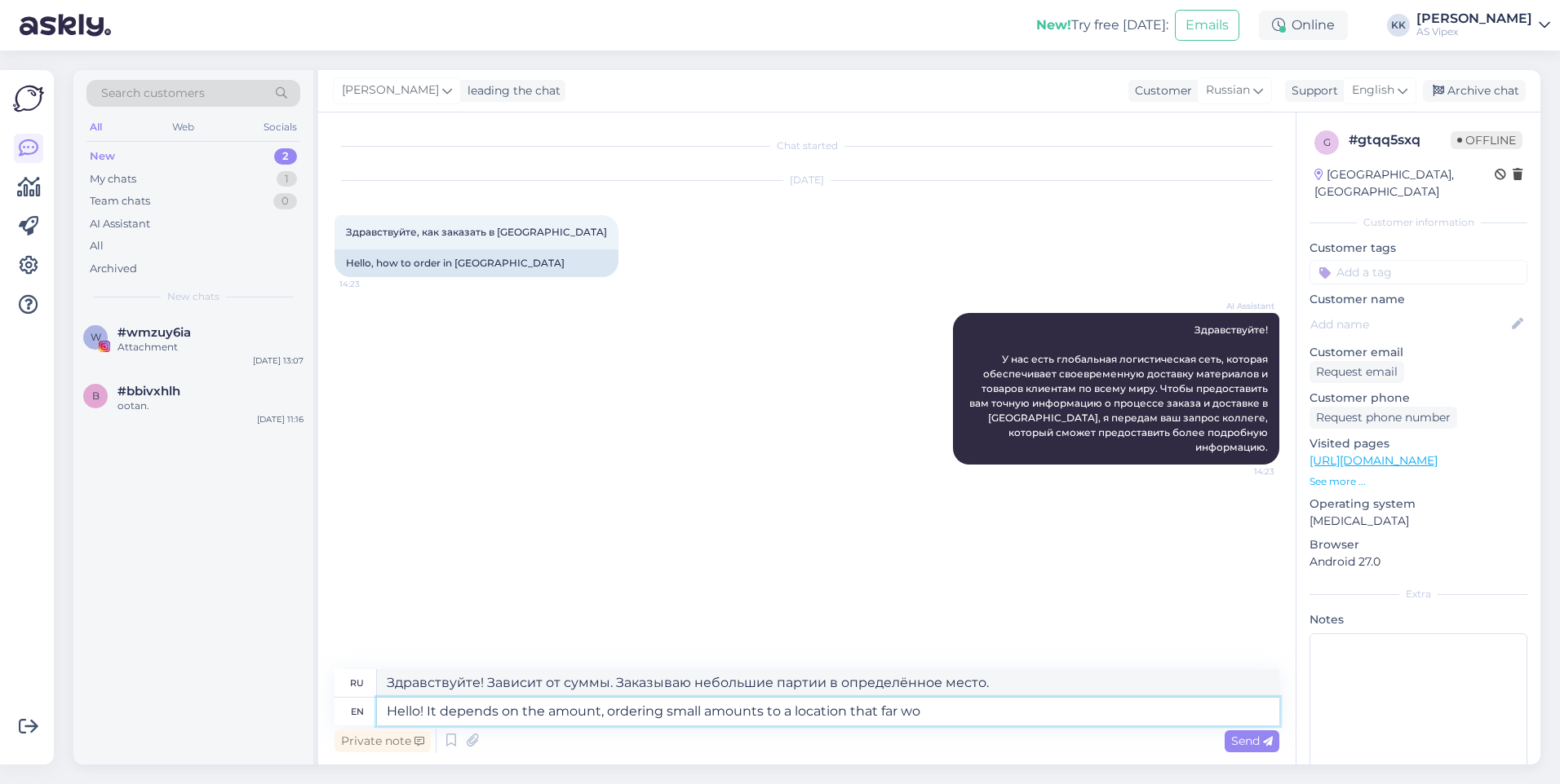
type textarea "Здравствуйте! Зависит от суммы. Заказываю небольшие партии в такие дальние мест…"
type textarea "Hello! It depends on the amount, ordering small amounts to a location that far …"
type textarea "Здравствуйте! Зависит от суммы. Заказ небольших партий в такое дальнее место..."
type textarea "Hello! It depends on the amount, ordering small amounts to a location that far …"
type textarea "Здравствуйте! Зависит от суммы. Заказ небольших партий в удалённые места не буд…"
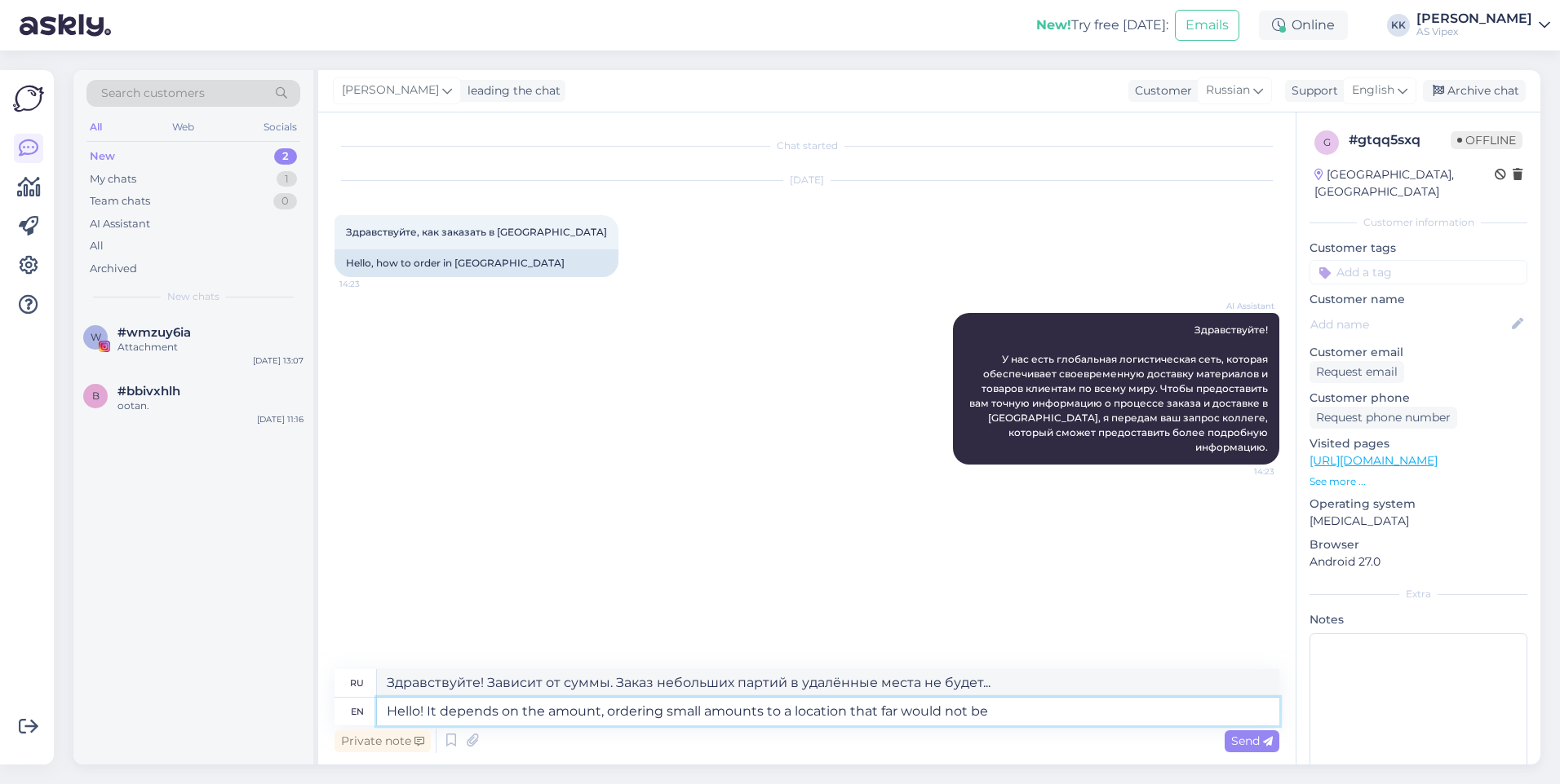
type textarea "Hello! It depends on the amount, ordering small amounts to a location that far …"
type textarea "Здравствуйте! Зависит от суммы. Заказ небольших партий в такое удалённое место …"
type textarea "Hello! It depends on the amount, ordering small amounts to a location that far …"
type textarea "Здравствуйте! Зависит от суммы. Заказ небольших партий в удалённые места не буд…"
type textarea "Hello! It depends on the amount, ordering small amounts to a location that far …"
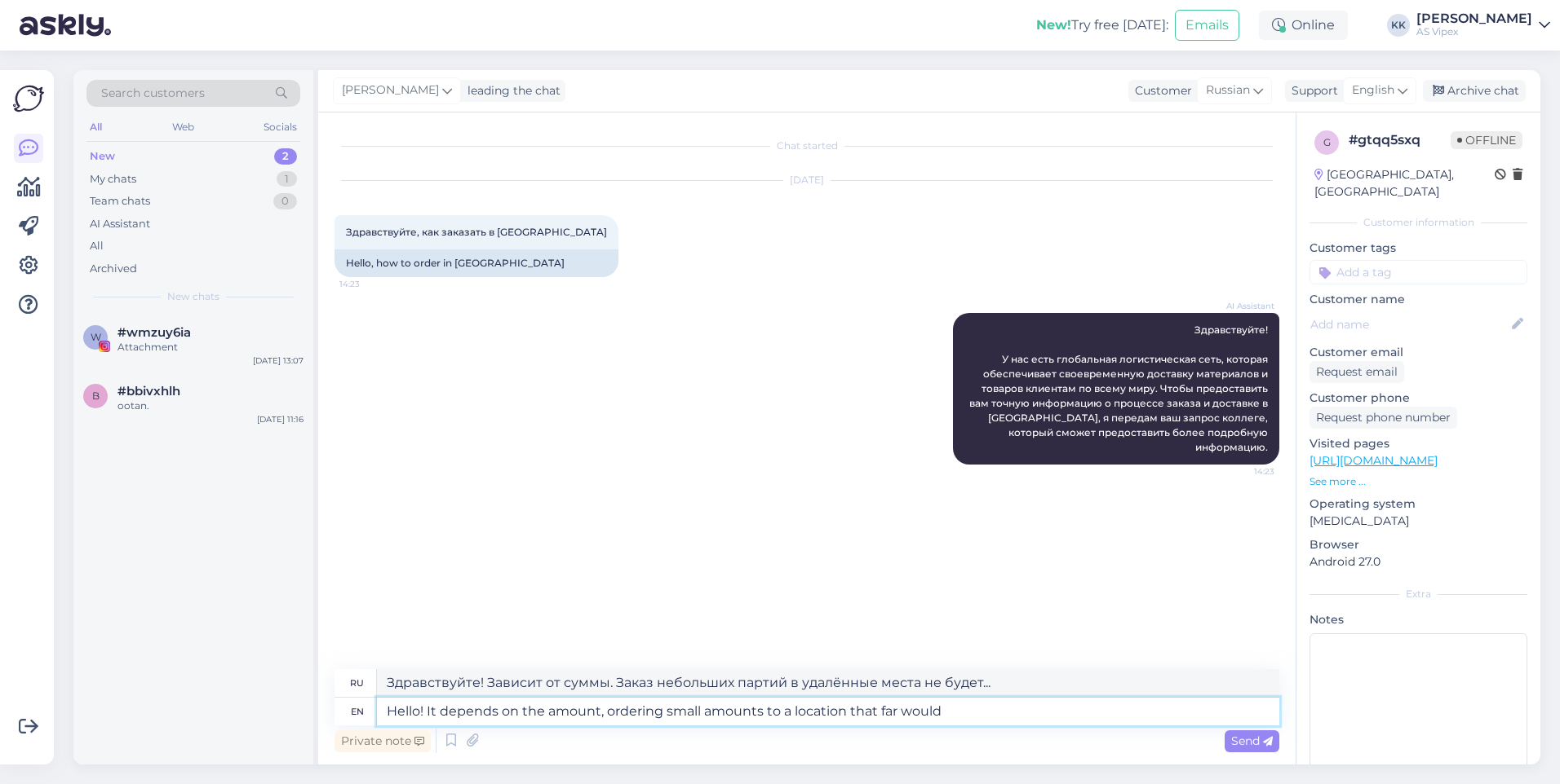
type textarea "Здравствуйте! Зависит от суммы. Заказ небольших партий в такое дальнее место..."
type textarea "Hello! It depends on the amount, ordering small amounts to a location that far …"
type textarea "Здравствуйте! Зависит от суммы. Заказ небольшого количества товара в такое даль…"
type textarea "Hello! It depends on the amount, ordering small amounts to a location that far …"
type textarea "Здравствуйте! Зависит от суммы. Заказ небольшого количества товара в такое удал…"
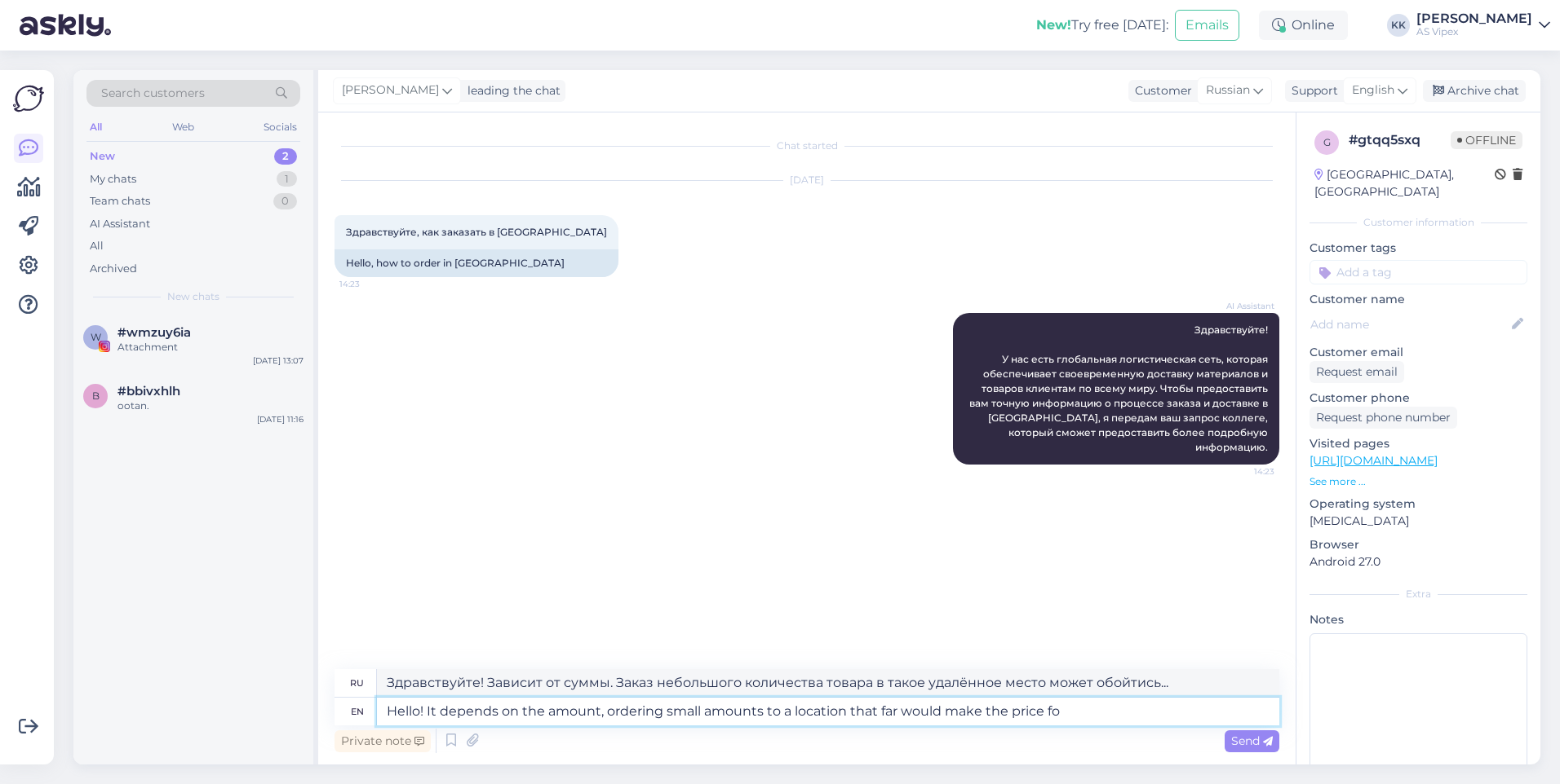
type textarea "Hello! It depends on the amount, ordering small amounts to a location that far …"
type textarea "Здравствуйте! Зависит от суммы. Заказ небольшого количества товара в такое удал…"
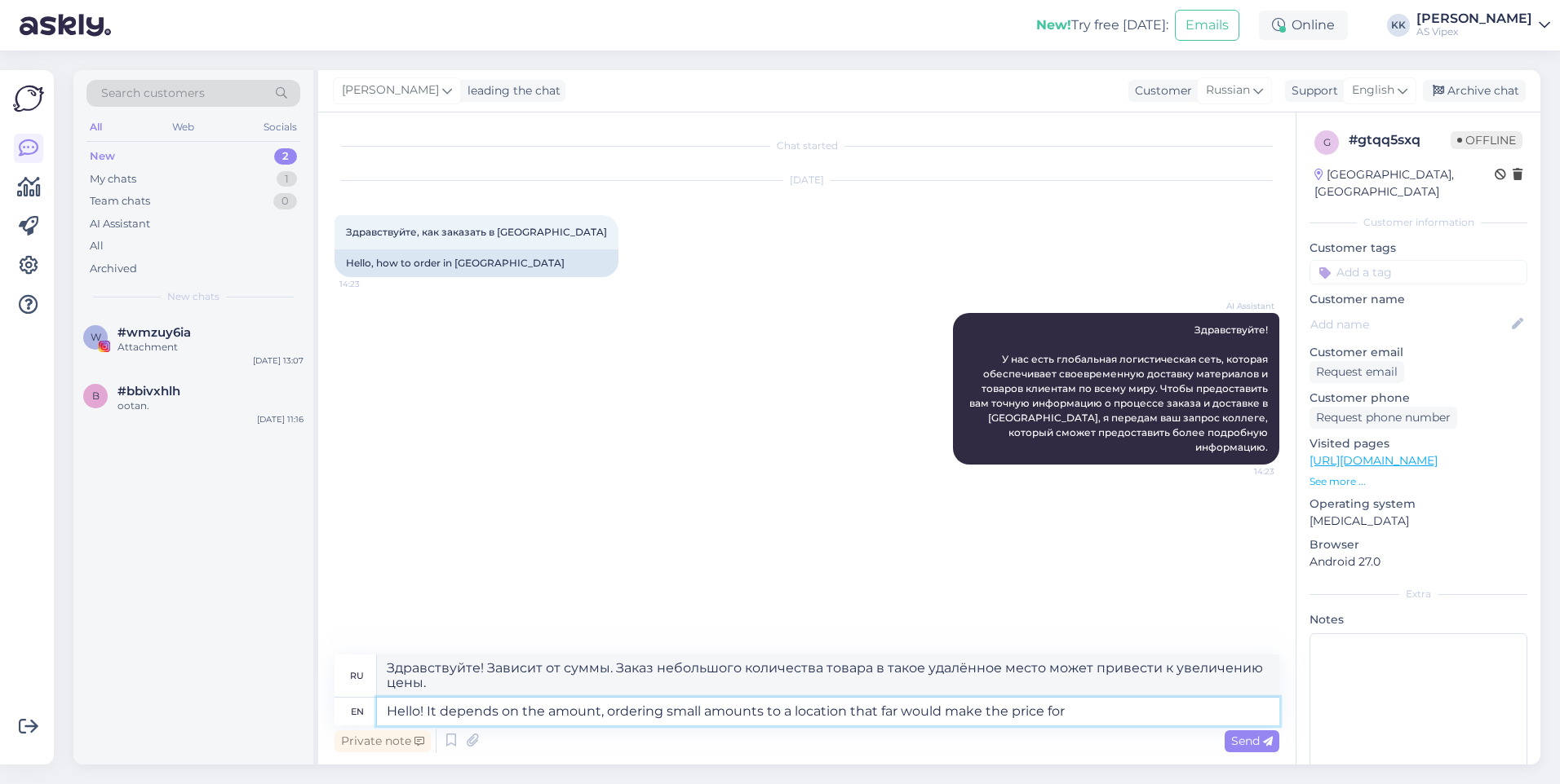
type textarea "Hello! It depends on the amount, ordering small amounts to a location that far …"
type textarea "Здравствуйте! Зависит от суммы. Заказ небольшого количества товара в такое удал…"
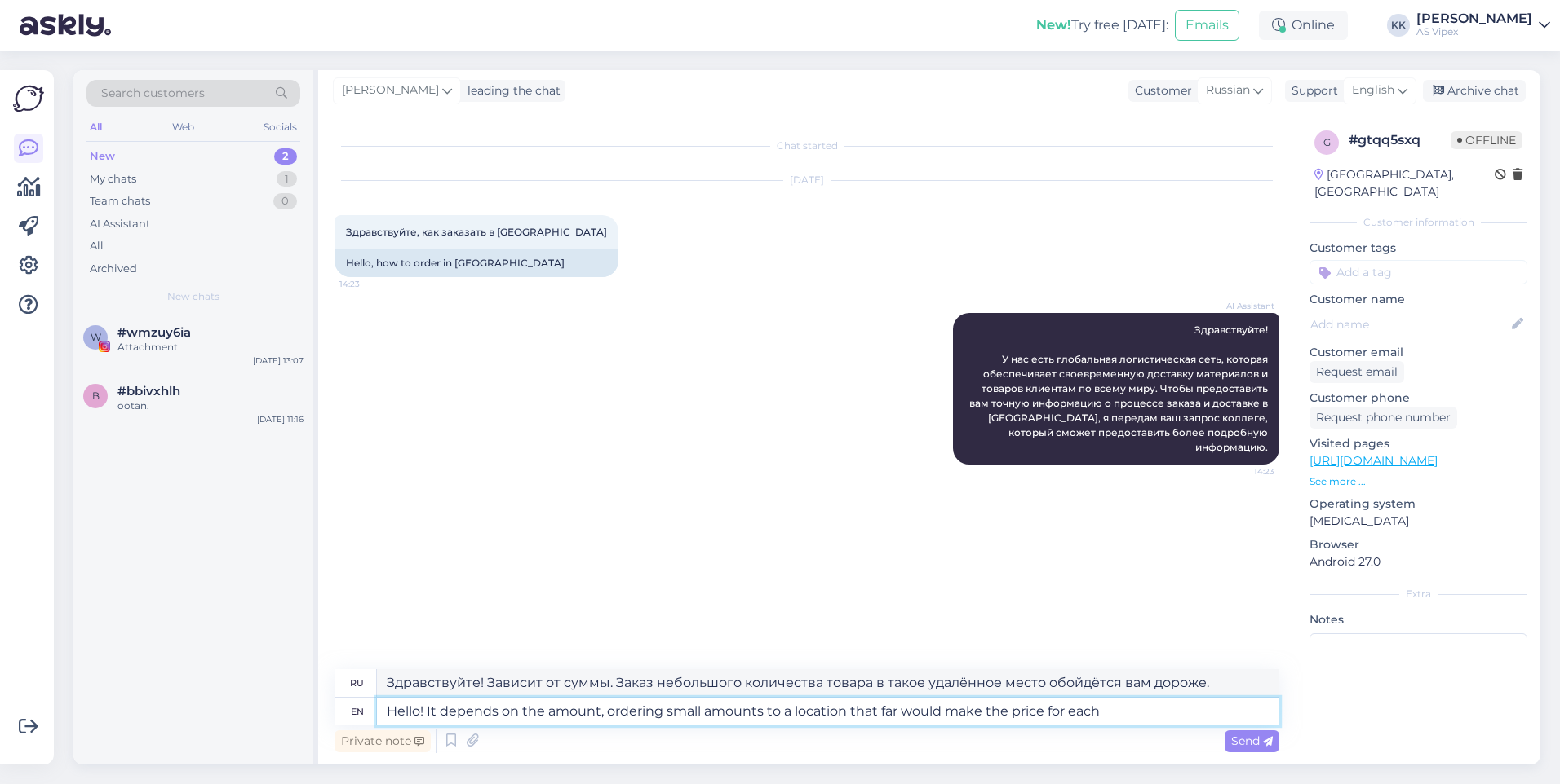
type textarea "Hello! It depends on the amount, ordering small amounts to a location that far …"
type textarea "Здравствуйте! Зависит от количества. Заказ небольшого количества в такое удалён…"
type textarea "Hello! It depends on the amount, ordering small amounts to a location that far …"
type textarea "Здравствуйте! Зависит от количества. Заказ небольшого количества в такое удалён…"
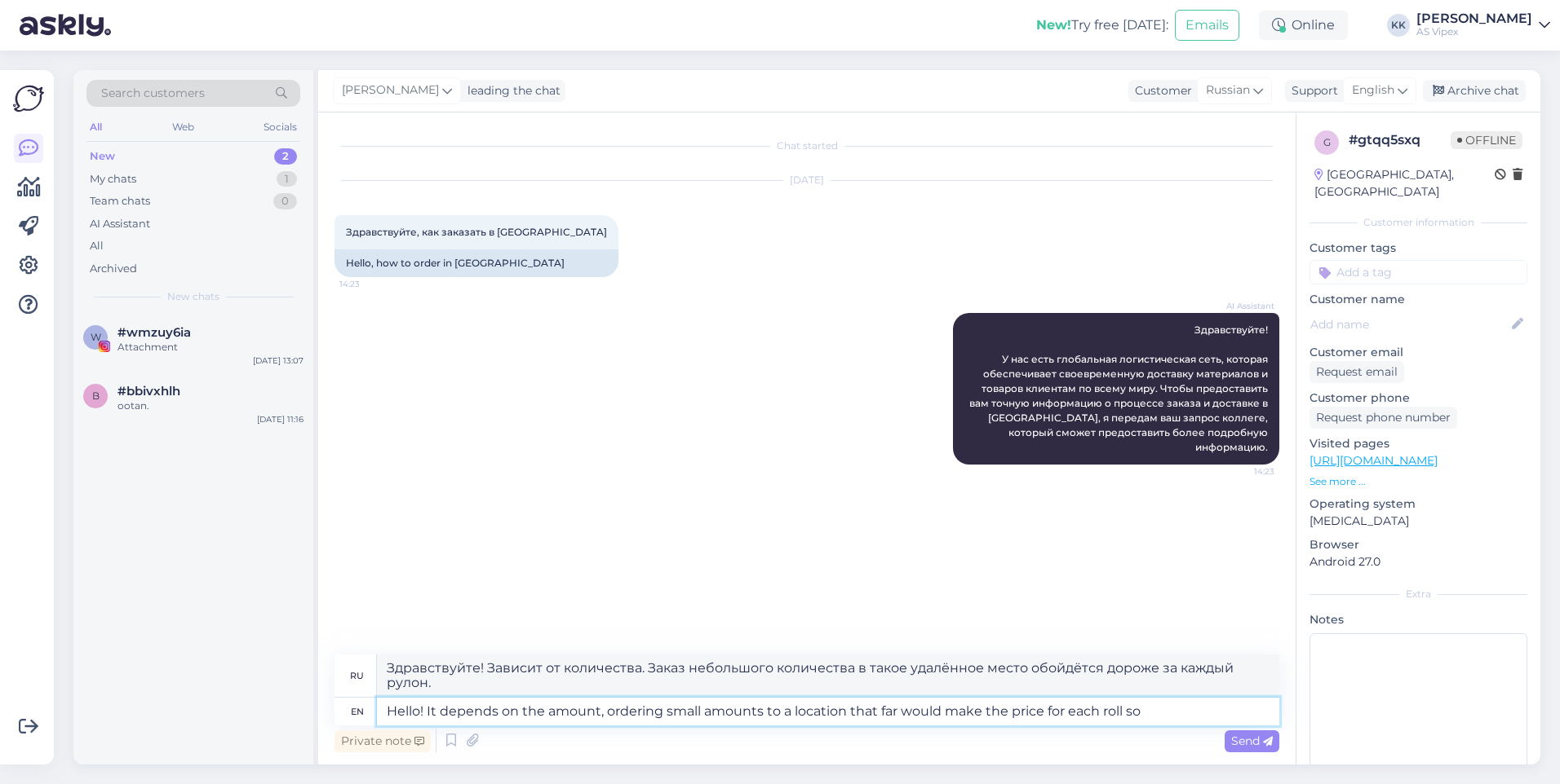
type textarea "Hello! It depends on the amount, ordering small amounts to a location that far …"
type textarea "Здравствуйте! Зависит от количества. Заказ небольшого количества в такое удалён…"
type textarea "Hello! It depends on the amount, ordering small amounts to a location that far …"
type textarea "Здравствуйте! Зависит от количества. Заказ небольшого количества в такое удалён…"
type textarea "Hello! It depends on the amount, ordering small amounts to a location that far …"
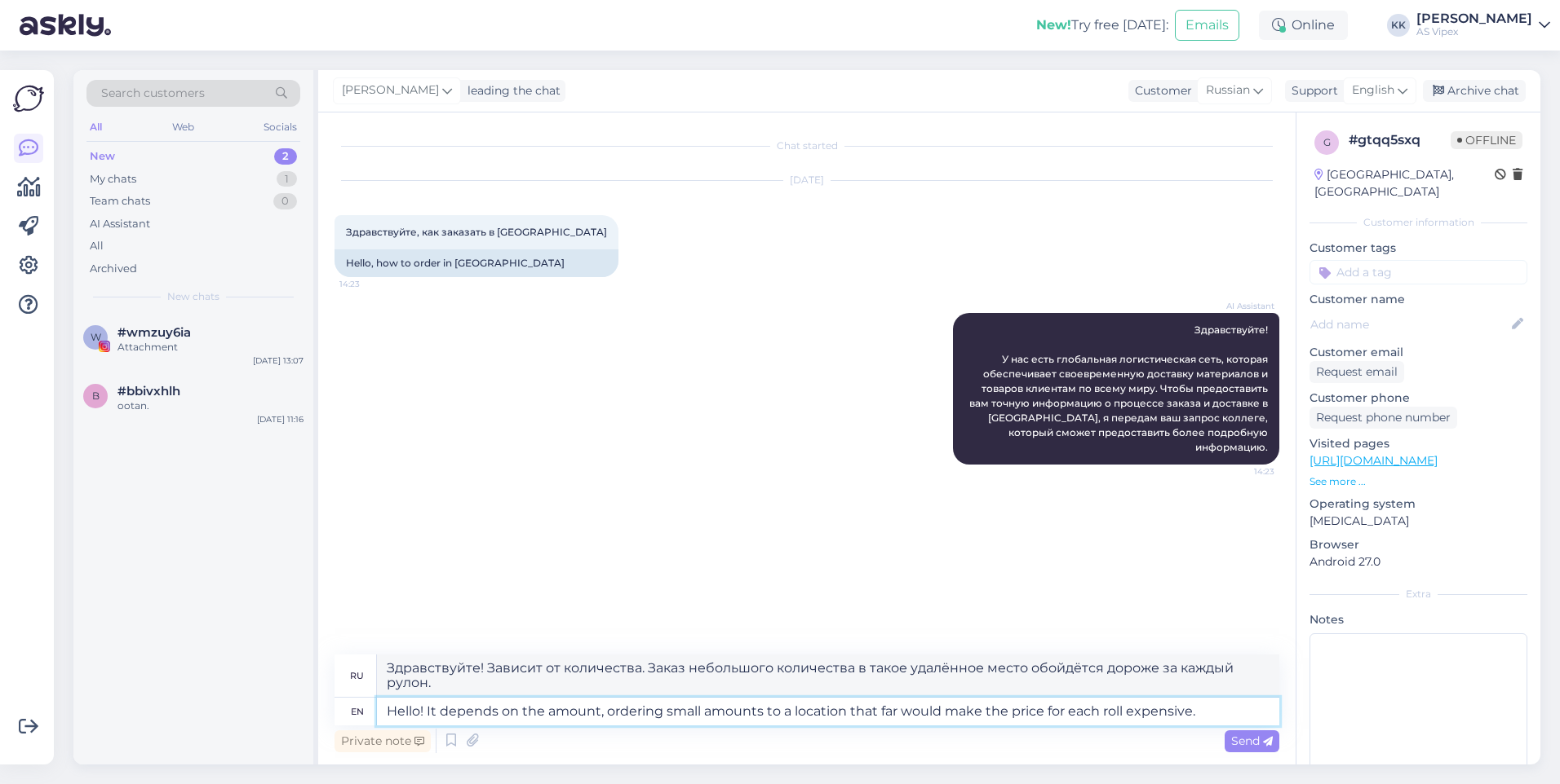
type textarea "Здравствуйте! Всё зависит от объёма. Заказ небольшого количества в такое удалён…"
click at [599, 717] on textarea "Hello! It depends on the amount, ordering small amounts to a location that far …" at bounding box center [827, 712] width 902 height 28
type textarea "Hello! It depends on the amount bei, ordering small amounts to a location that …"
type textarea "Здравствуйте! Всё зависит от объёма. Заказ небольшого количества товара в такое…"
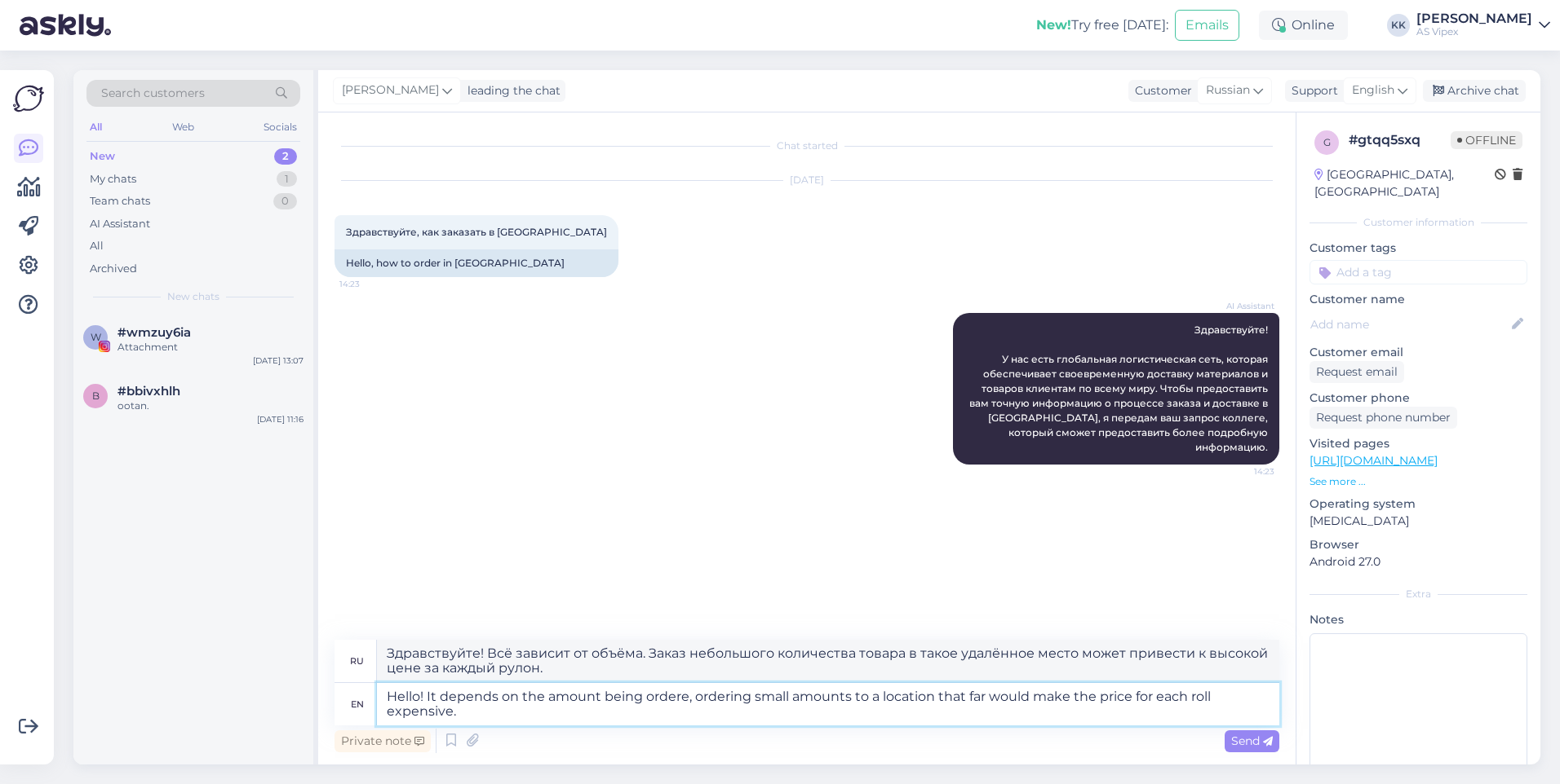
type textarea "Hello! It depends on the amount being ordered, ordering small amounts to a loca…"
type textarea "Здравствуйте! Всё зависит от объёма заказа. Заказ небольшого количества товара …"
click at [1219, 702] on textarea "Hello! It depends on the amount being ordered, ordering small amounts to a loca…" at bounding box center [827, 704] width 902 height 42
type textarea "Hello! It depends on the amount being ordered, ordering small amounts to a loca…"
type textarea "Здравствуйте! Всё зависит от суммы заказа. Заказ небольшого количества товара в…"
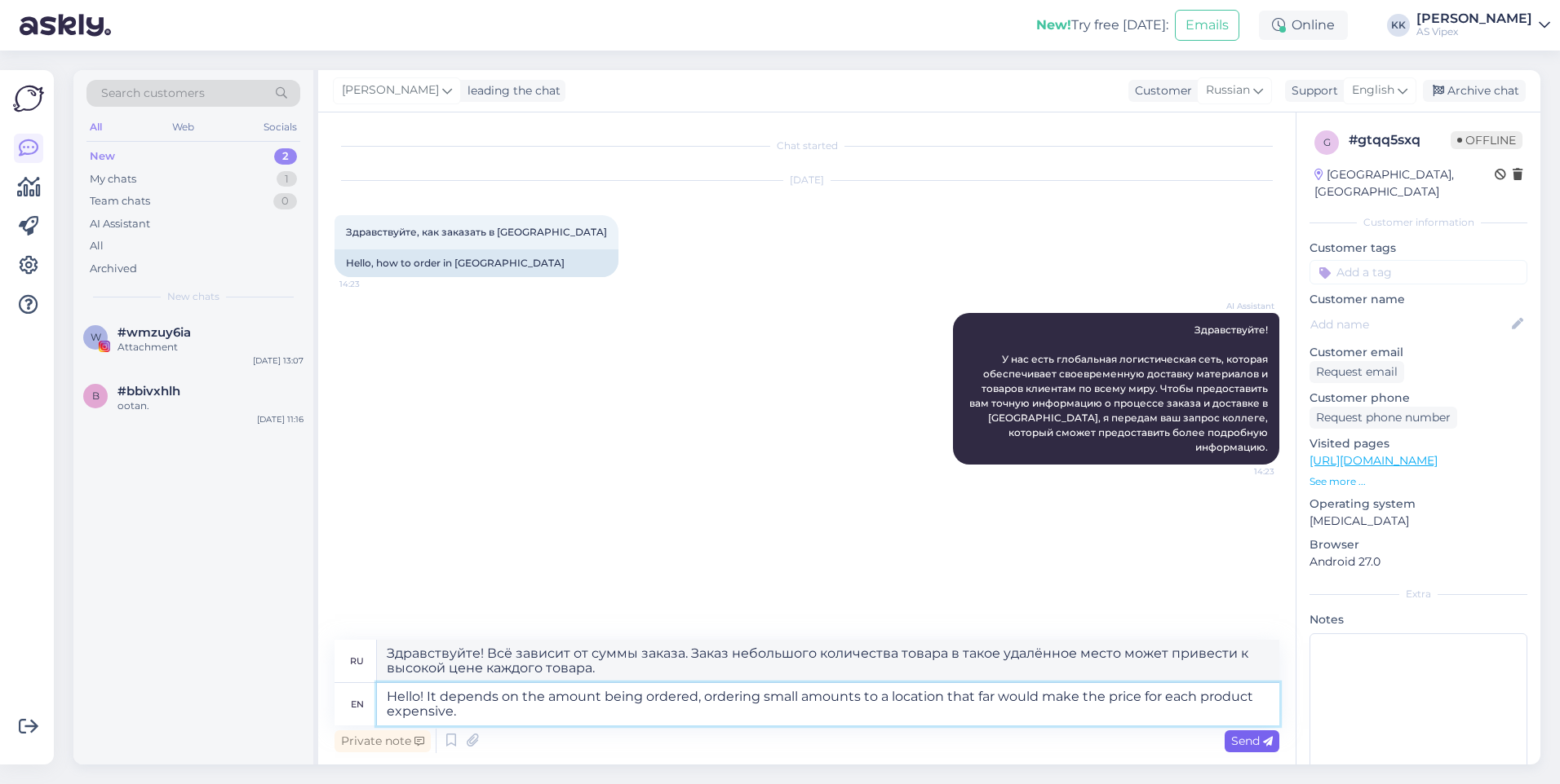
type textarea "Hello! It depends on the amount being ordered, ordering small amounts to a loca…"
click at [1237, 734] on span "Send" at bounding box center [1252, 741] width 41 height 15
